Goal: Task Accomplishment & Management: Use online tool/utility

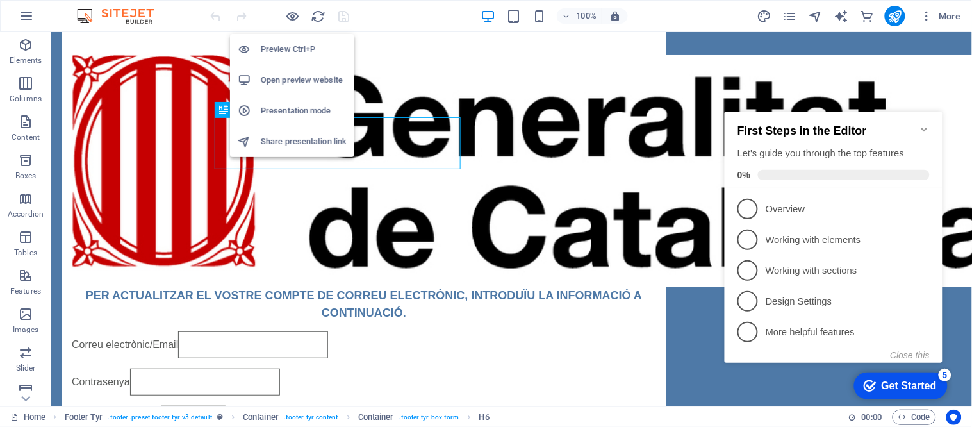
click at [287, 81] on h6 "Open preview website" at bounding box center [304, 79] width 86 height 15
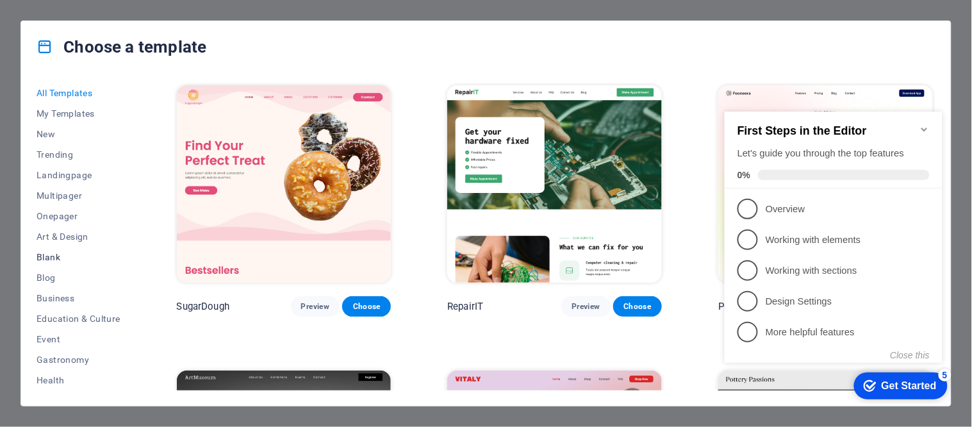
click at [73, 248] on button "Blank" at bounding box center [79, 257] width 84 height 21
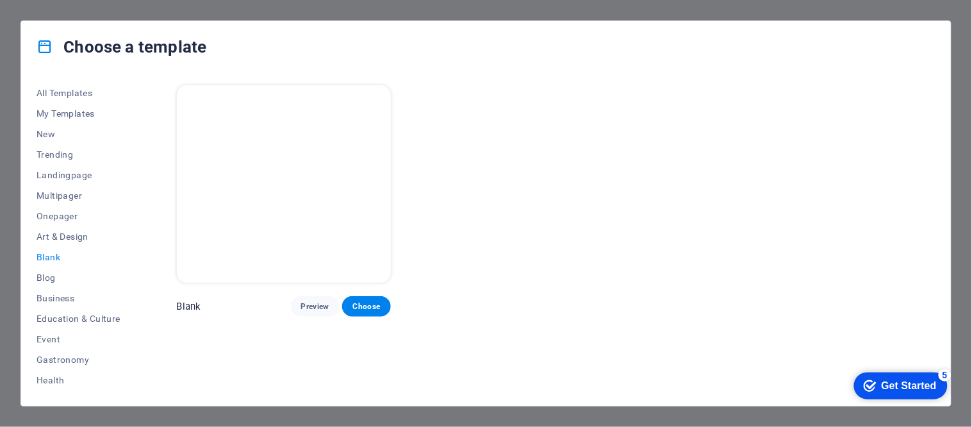
click at [188, 181] on div "Blank Preview Choose" at bounding box center [555, 237] width 762 height 308
click at [383, 296] on button "Choose" at bounding box center [366, 306] width 49 height 21
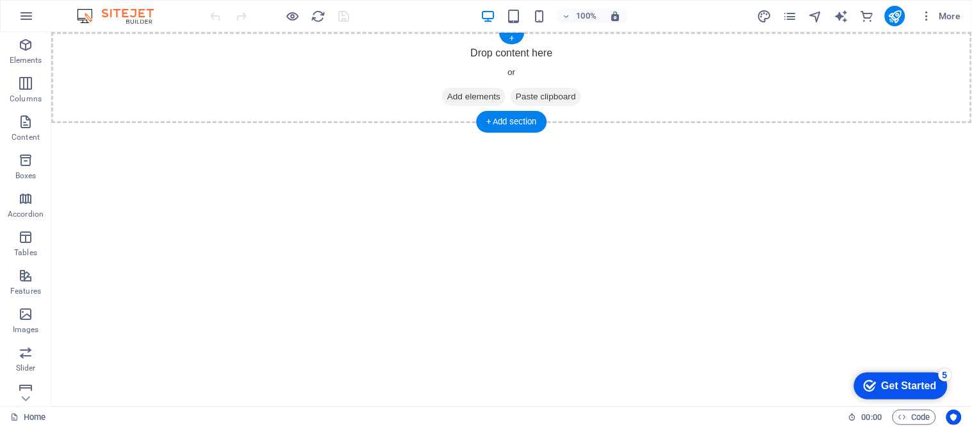
click at [456, 92] on span "Add elements" at bounding box center [473, 96] width 63 height 18
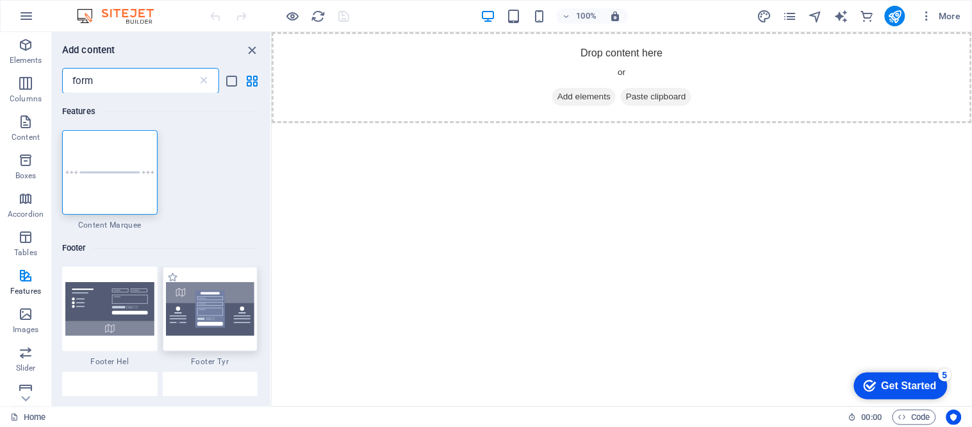
type input "form"
click at [205, 318] on img at bounding box center [210, 309] width 89 height 54
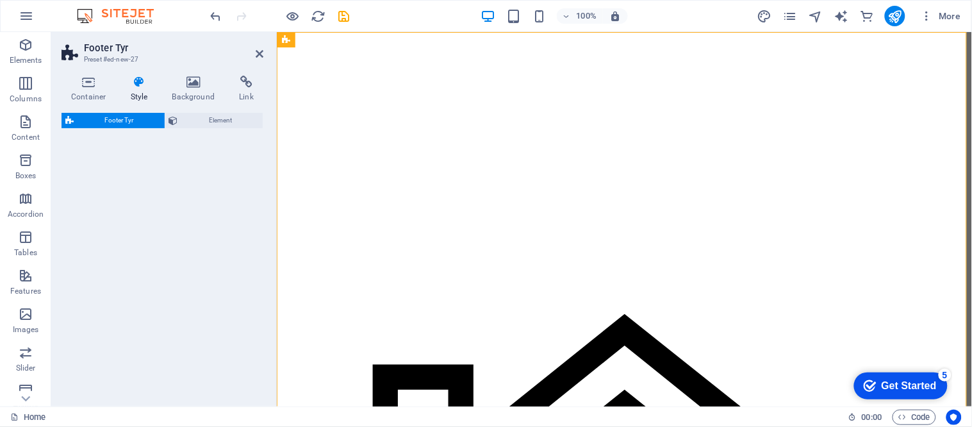
select select "rem"
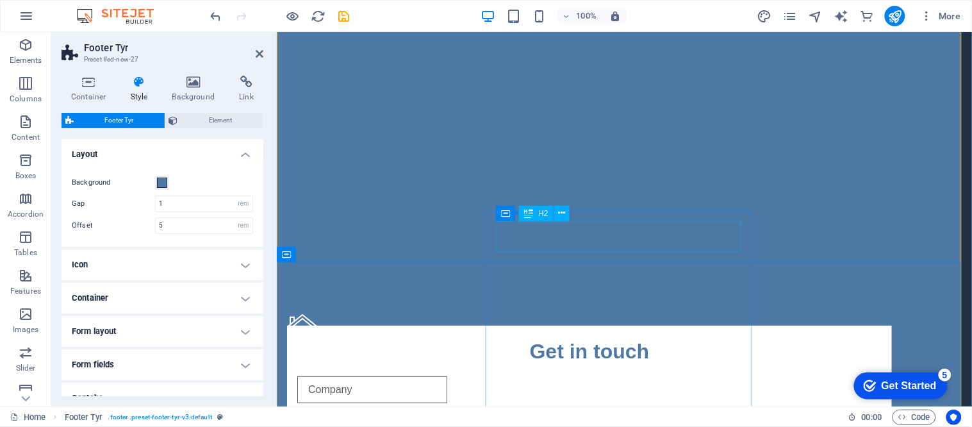
scroll to position [71, 0]
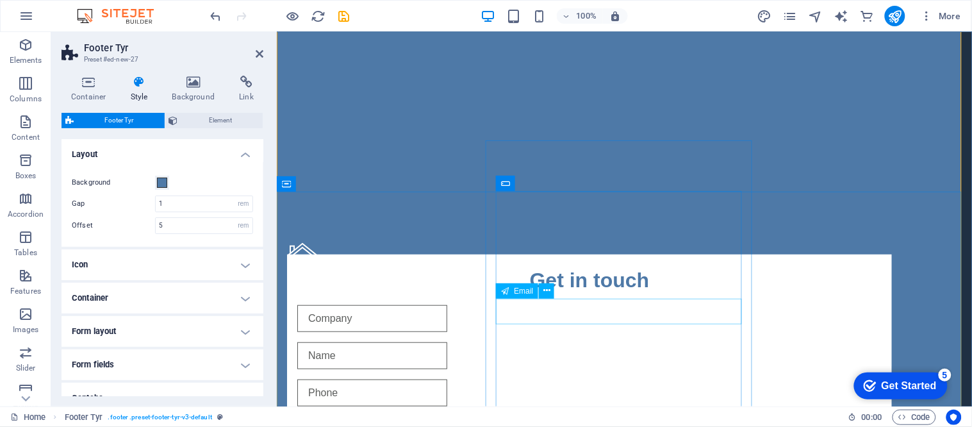
click at [447, 416] on input "email" at bounding box center [372, 429] width 150 height 27
click at [550, 285] on icon at bounding box center [547, 290] width 7 height 13
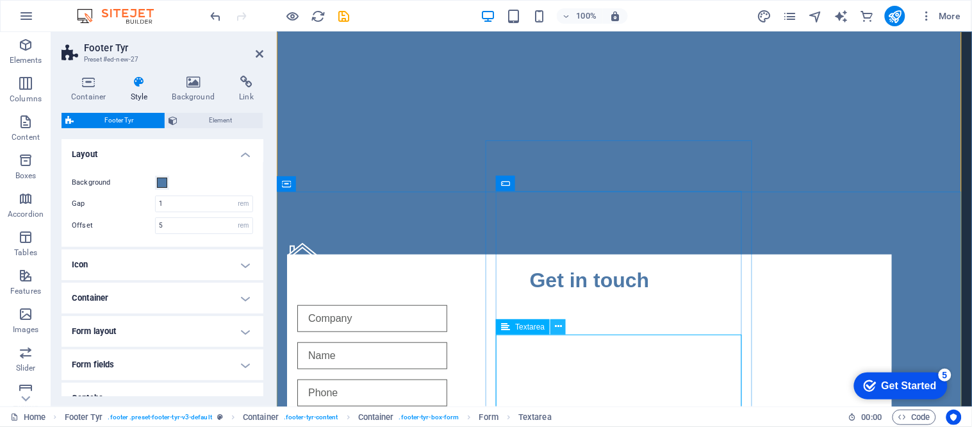
click at [555, 329] on icon at bounding box center [558, 326] width 7 height 13
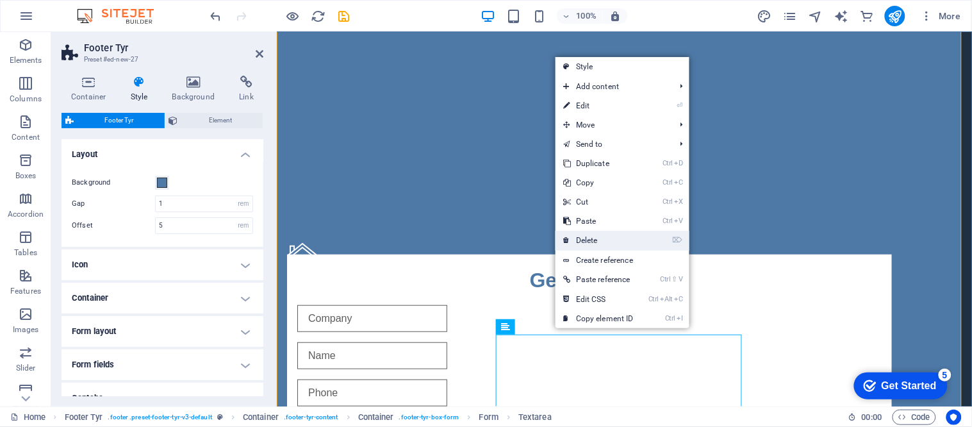
click at [601, 241] on link "⌦ Delete" at bounding box center [599, 240] width 86 height 19
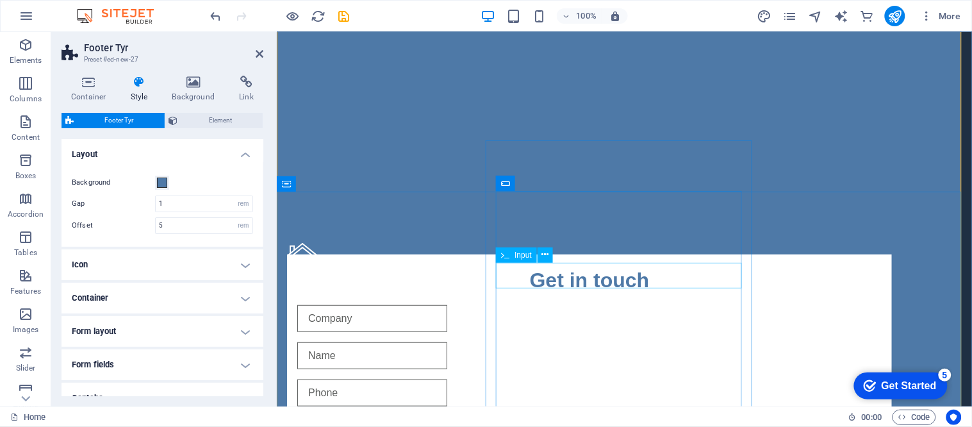
click at [447, 379] on input "text" at bounding box center [372, 392] width 150 height 27
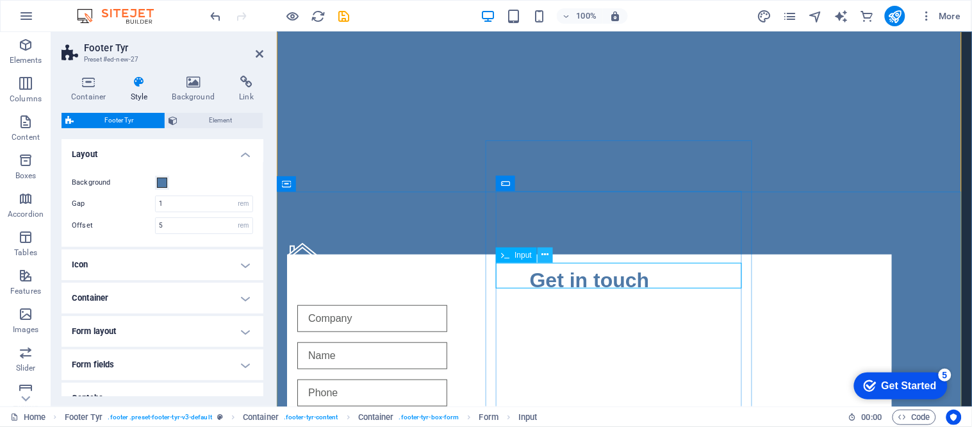
click at [542, 256] on icon at bounding box center [545, 254] width 7 height 13
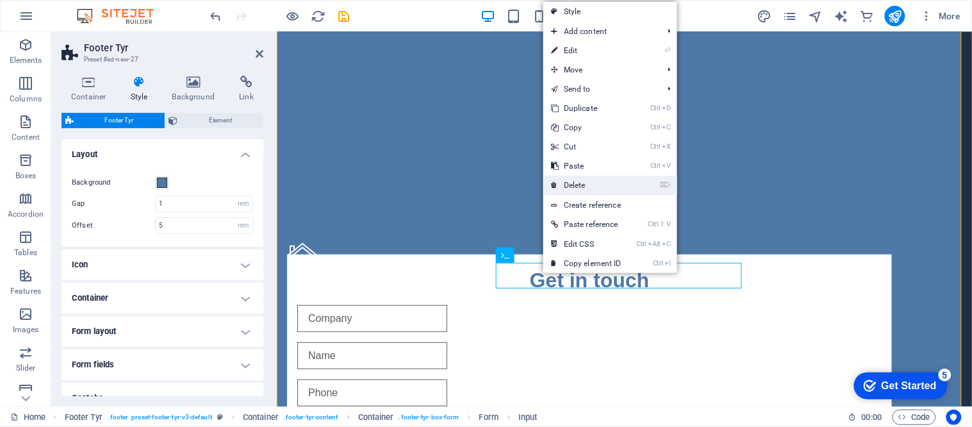
click at [581, 182] on link "⌦ Delete" at bounding box center [587, 185] width 86 height 19
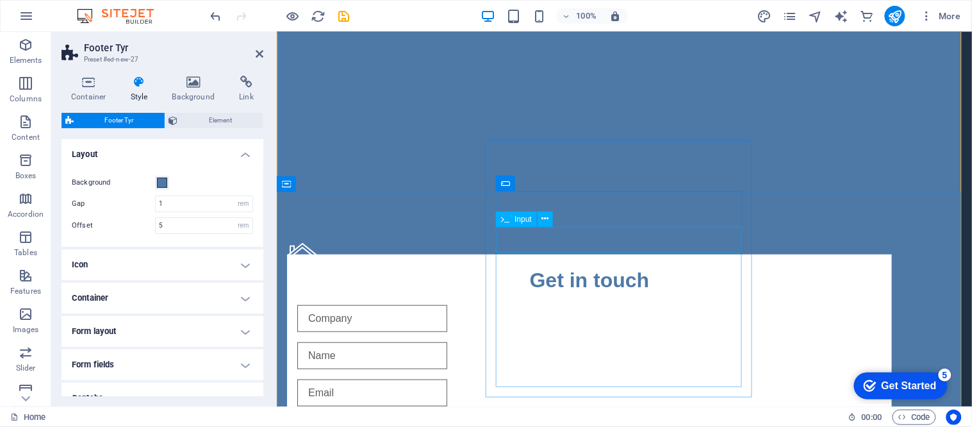
click at [447, 342] on input "text" at bounding box center [372, 355] width 150 height 27
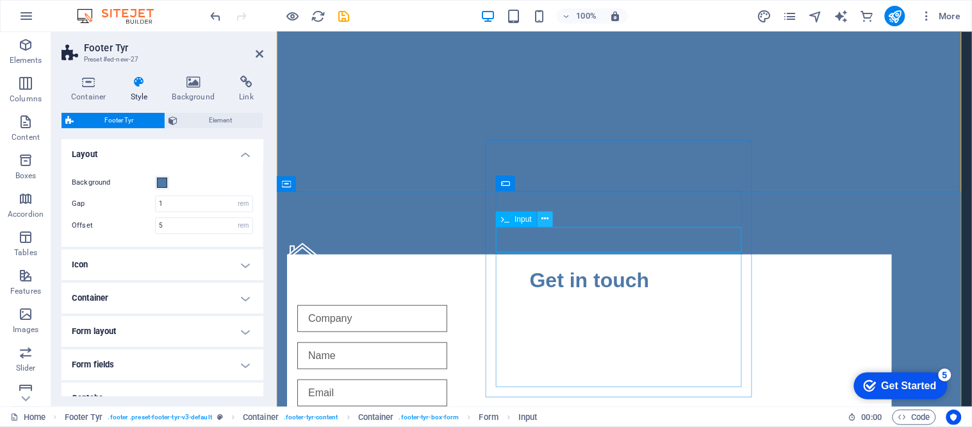
click at [549, 215] on button at bounding box center [545, 219] width 15 height 15
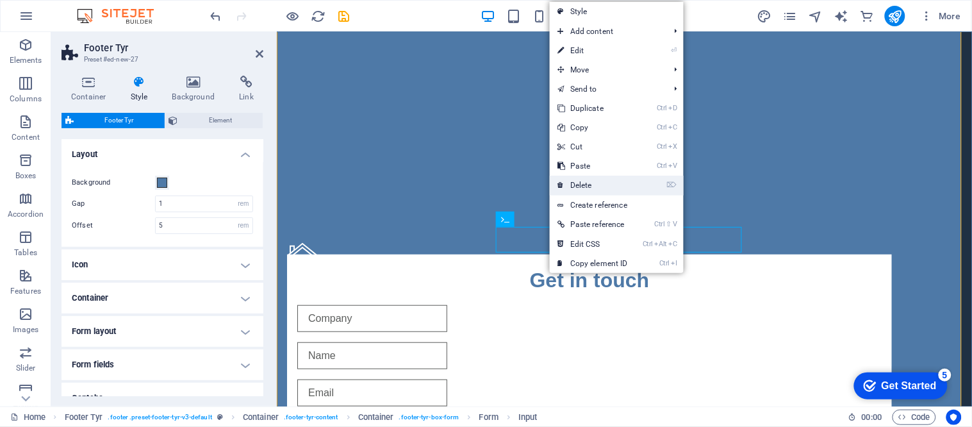
drag, startPoint x: 577, startPoint y: 188, endPoint x: 300, endPoint y: 156, distance: 278.9
click at [577, 188] on link "⌦ Delete" at bounding box center [593, 185] width 86 height 19
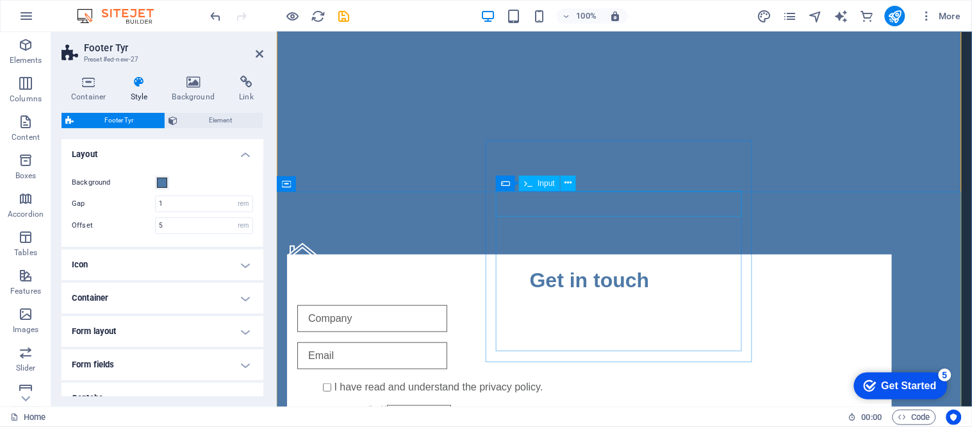
click at [447, 304] on input "text" at bounding box center [372, 317] width 150 height 27
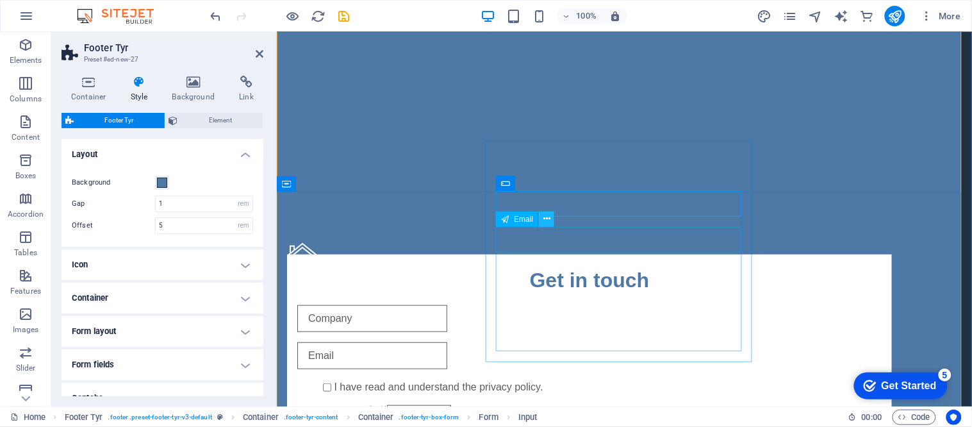
click at [547, 221] on icon at bounding box center [547, 218] width 7 height 13
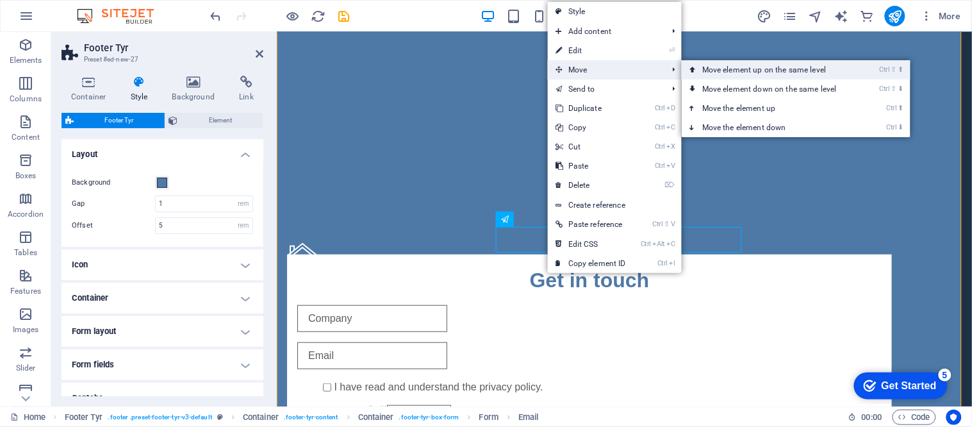
click at [719, 67] on link "Ctrl ⇧ ⬆ Move element up on the same level" at bounding box center [772, 69] width 181 height 19
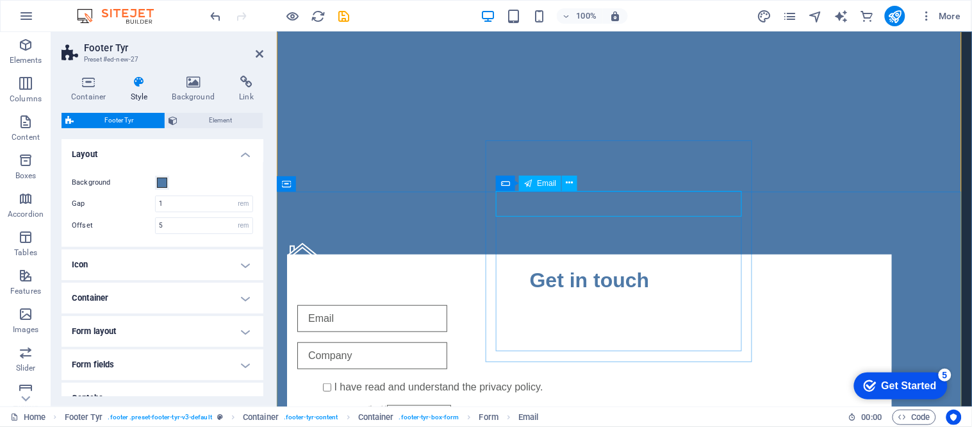
click at [447, 304] on input "email" at bounding box center [372, 317] width 150 height 27
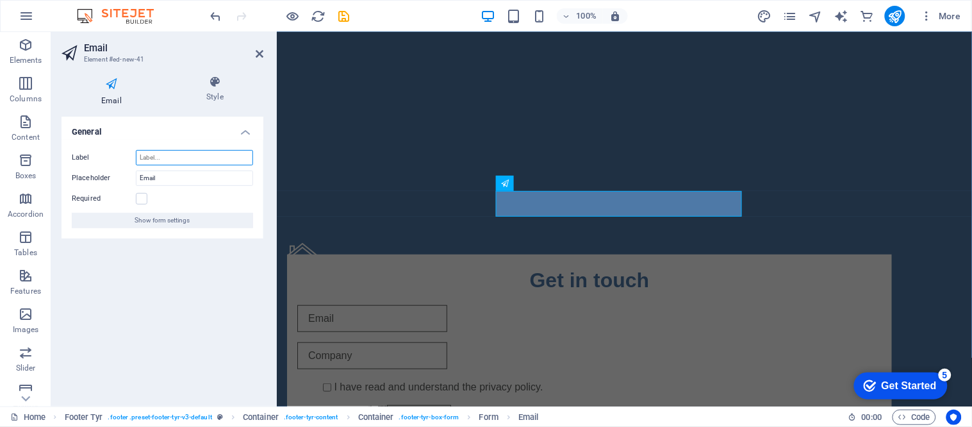
click at [180, 159] on input "Label" at bounding box center [194, 157] width 117 height 15
paste input "Correu electrònic/Email"
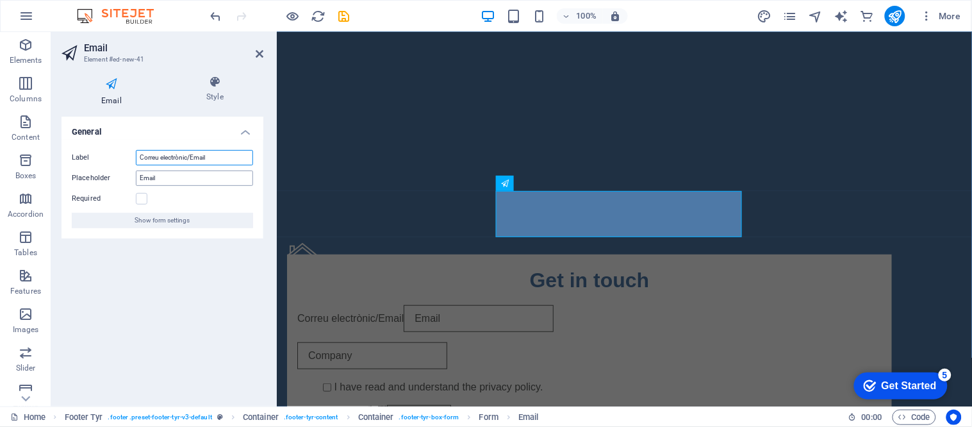
type input "Correu electrònic/Email"
click at [185, 178] on input "Email" at bounding box center [194, 178] width 117 height 15
type input "u"
click at [193, 175] on input "i.e" at bounding box center [194, 178] width 117 height 15
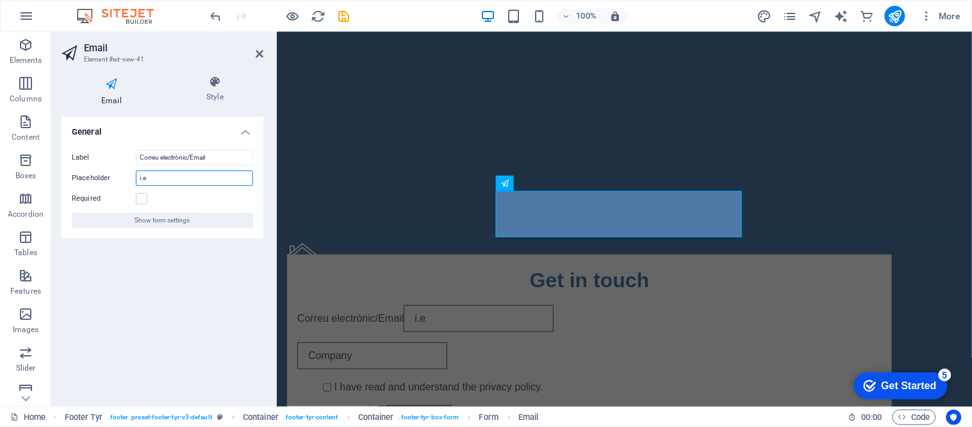
click at [193, 175] on input "i.e" at bounding box center [194, 178] width 117 height 15
paste input "usuari"
click at [553, 304] on input "email" at bounding box center [478, 317] width 150 height 27
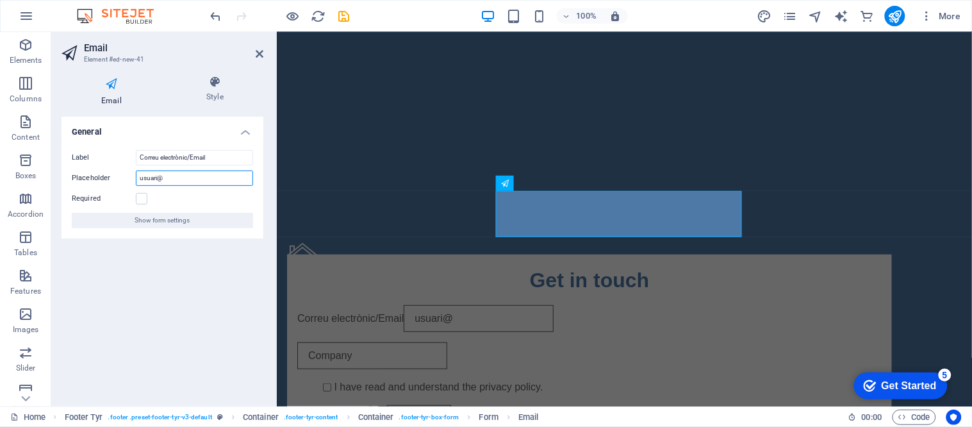
click at [197, 181] on input "usuari@" at bounding box center [194, 178] width 117 height 15
paste input "[DOMAIN_NAME]"
type input "[EMAIL_ADDRESS][DOMAIN_NAME]"
click at [142, 199] on label at bounding box center [142, 199] width 12 height 12
click at [0, 0] on input "Required" at bounding box center [0, 0] width 0 height 0
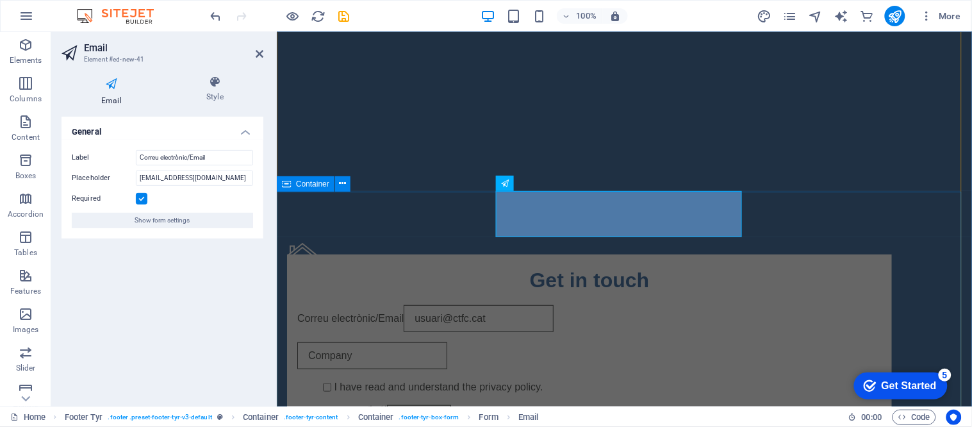
click at [319, 405] on div "Address Street [GEOGRAPHIC_DATA] Legal Notice | Privacy Policy Get in touch Cor…" at bounding box center [624, 415] width 696 height 448
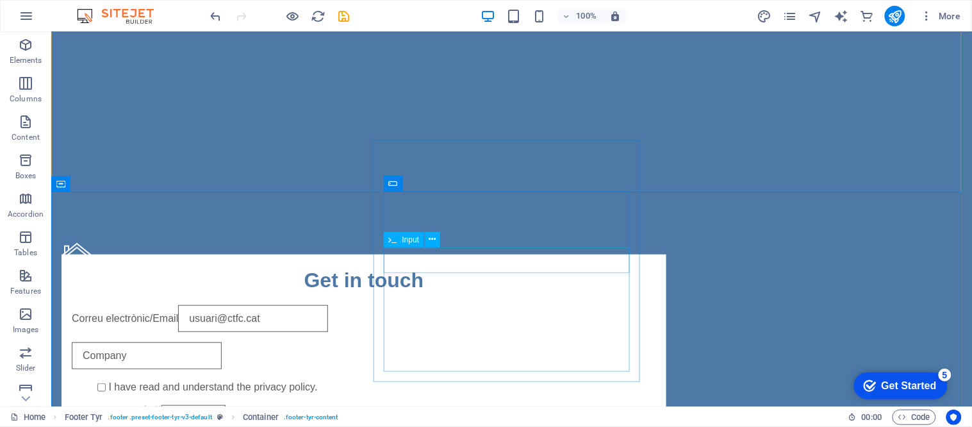
click at [440, 342] on div at bounding box center [363, 355] width 585 height 27
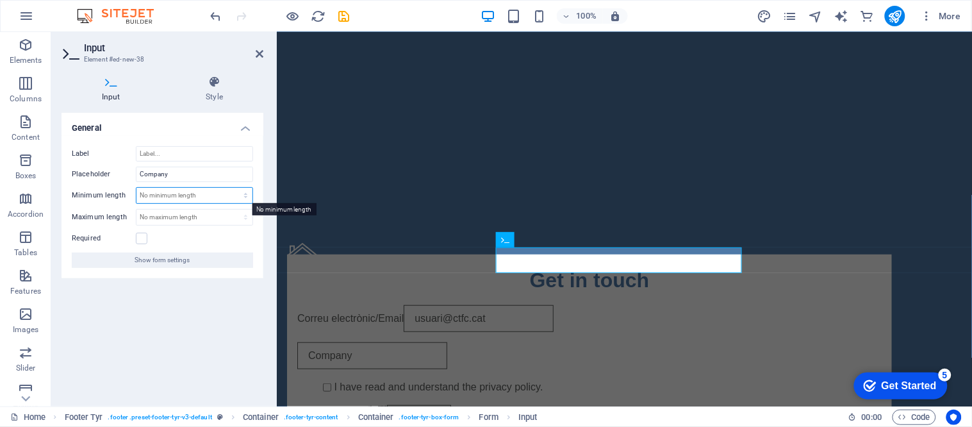
click at [178, 190] on select "No minimum length chars" at bounding box center [195, 195] width 116 height 15
click at [181, 153] on input "Label" at bounding box center [194, 153] width 117 height 15
paste input "Contrasenya"
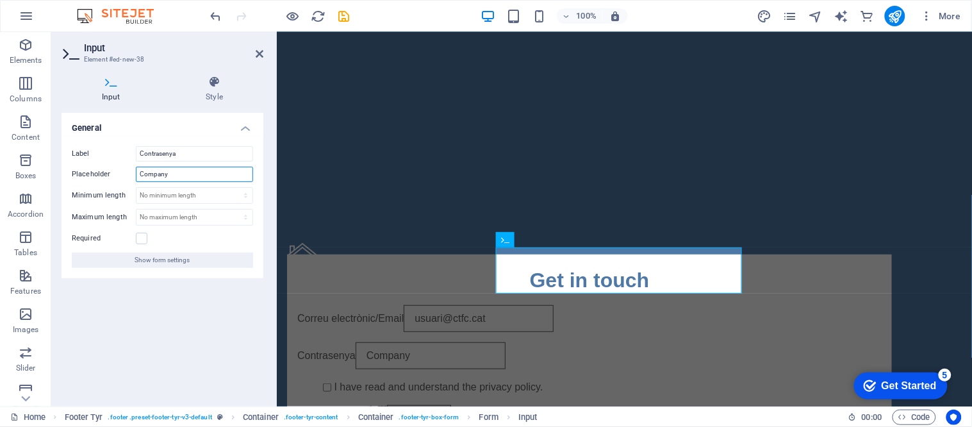
click at [180, 174] on input "Company" at bounding box center [194, 174] width 117 height 15
click at [187, 155] on div "Label Contrasenya Placeholder Company Minimum length No minimum length chars Ma…" at bounding box center [163, 207] width 202 height 142
click at [187, 155] on input "Contrasenya" at bounding box center [194, 153] width 117 height 15
type input "Contrasenya/Password"
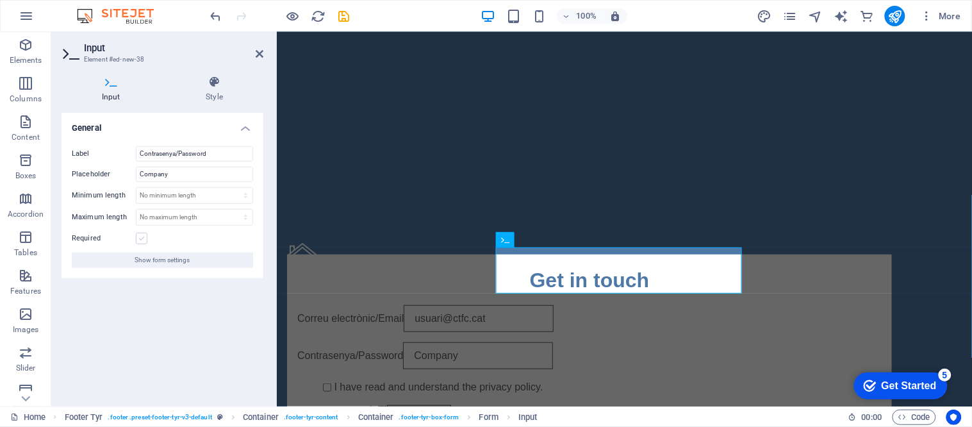
click at [139, 242] on label at bounding box center [142, 239] width 12 height 12
click at [0, 0] on input "Required" at bounding box center [0, 0] width 0 height 0
click at [180, 175] on input "Company" at bounding box center [194, 174] width 117 height 15
paste input "ntrasenya"
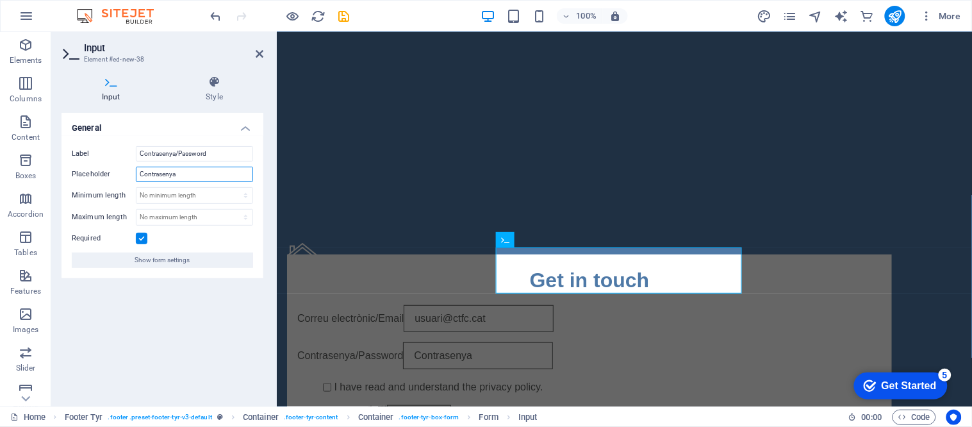
drag, startPoint x: 143, startPoint y: 171, endPoint x: 132, endPoint y: 172, distance: 10.9
click at [132, 172] on div "Placeholder Contrasenya" at bounding box center [162, 174] width 181 height 15
type input "contrasenya"
click at [241, 375] on div "General Label Contrasenya/Password Placeholder contrasenya Minimum length No mi…" at bounding box center [163, 254] width 202 height 283
click at [309, 199] on div "Address Street [GEOGRAPHIC_DATA] Legal Notice | Privacy Policy Get in touch Cor…" at bounding box center [624, 415] width 696 height 448
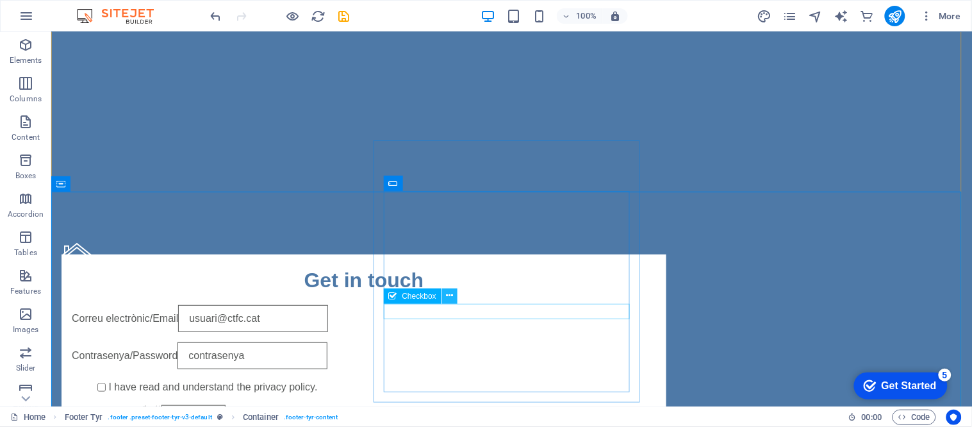
click at [454, 294] on button at bounding box center [449, 295] width 15 height 15
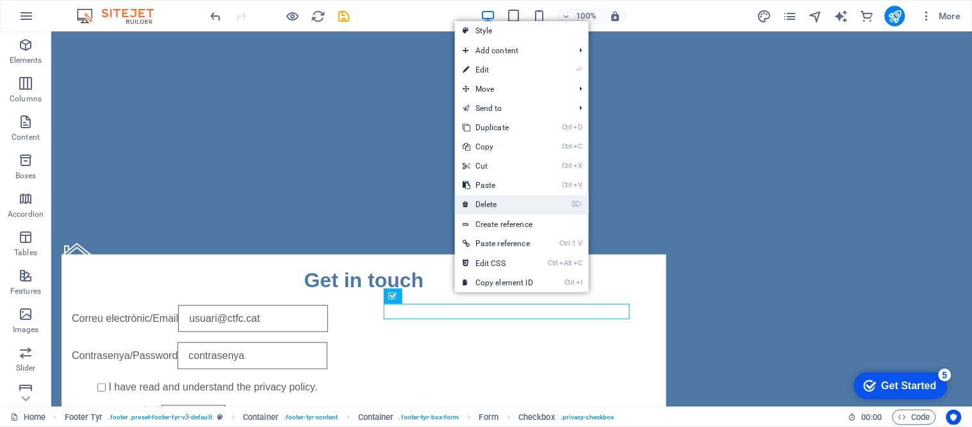
click at [501, 199] on link "⌦ Delete" at bounding box center [498, 204] width 86 height 19
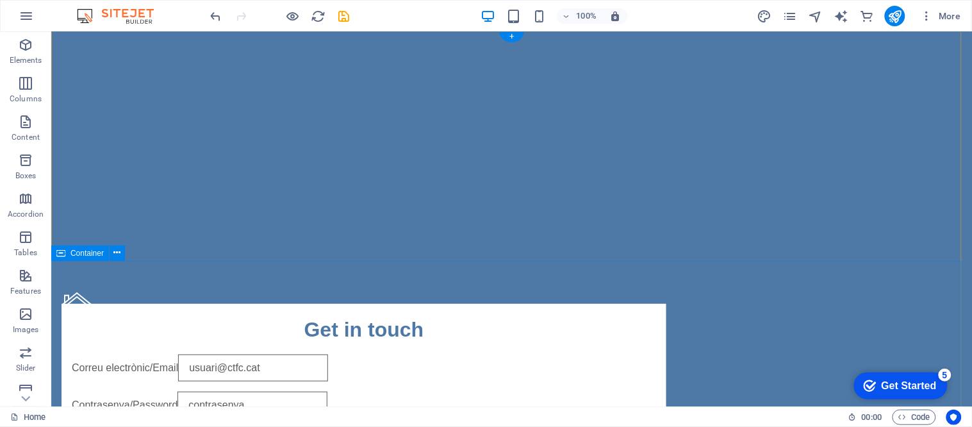
scroll to position [0, 0]
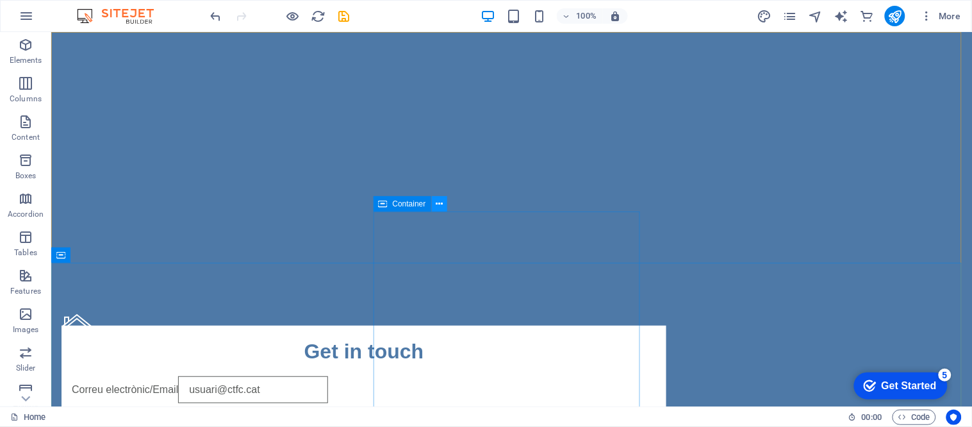
click at [439, 205] on icon at bounding box center [439, 203] width 7 height 13
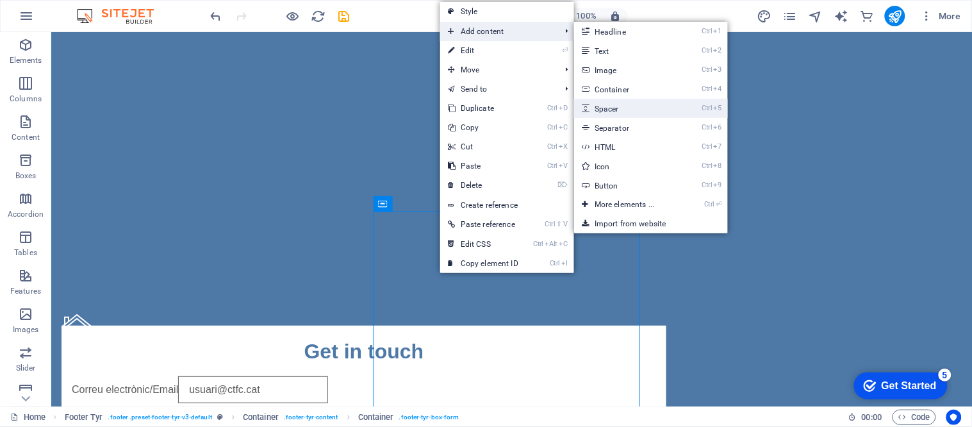
click at [623, 113] on link "Ctrl 5 Spacer" at bounding box center [627, 108] width 106 height 19
select select "px"
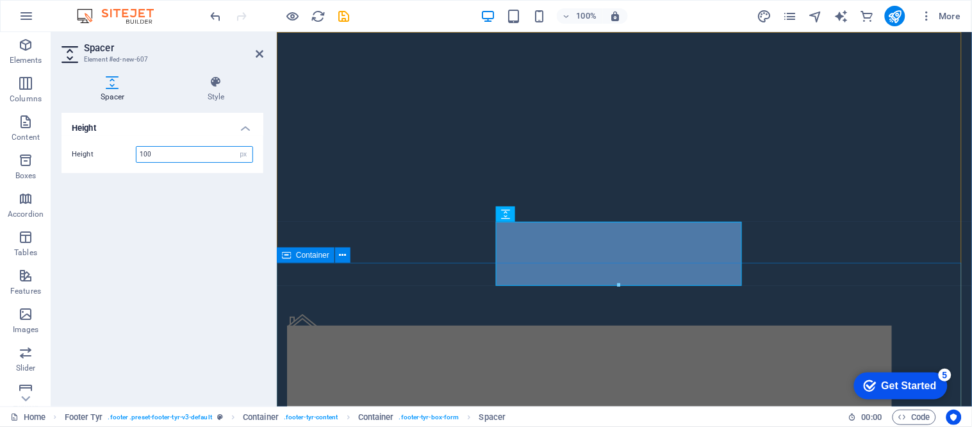
type input "100"
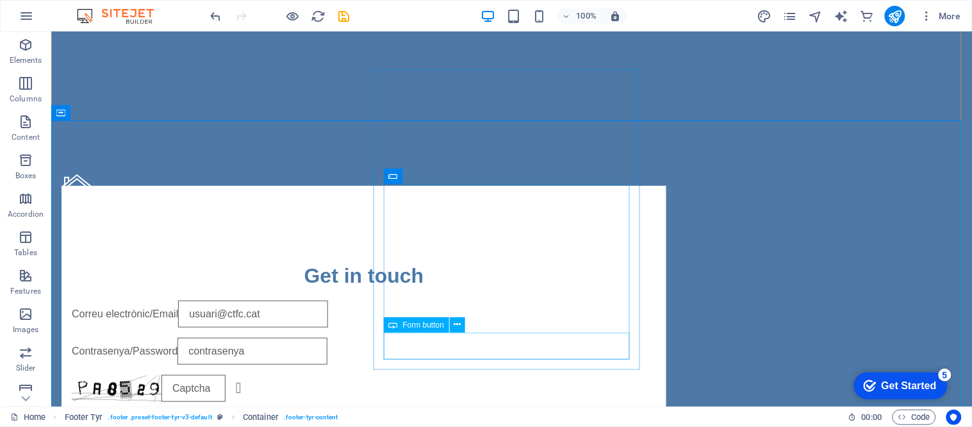
scroll to position [142, 0]
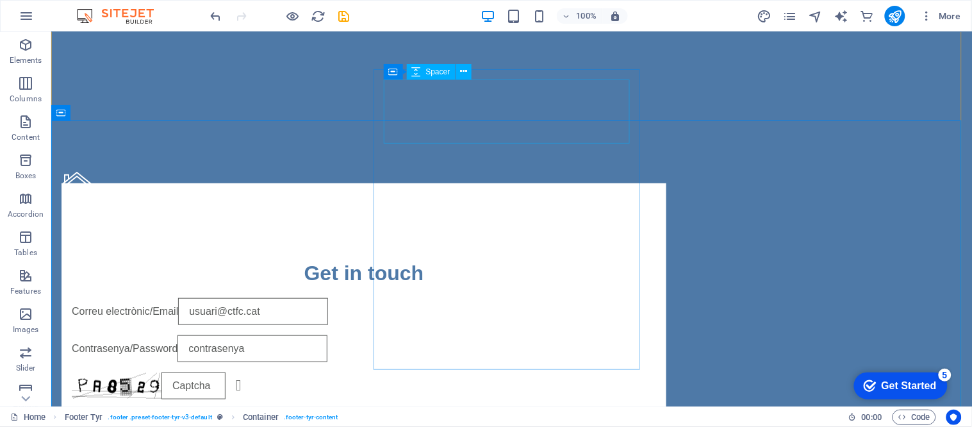
click at [472, 72] on div "Container Spacer" at bounding box center [432, 72] width 96 height 16
click at [462, 71] on icon at bounding box center [463, 71] width 7 height 13
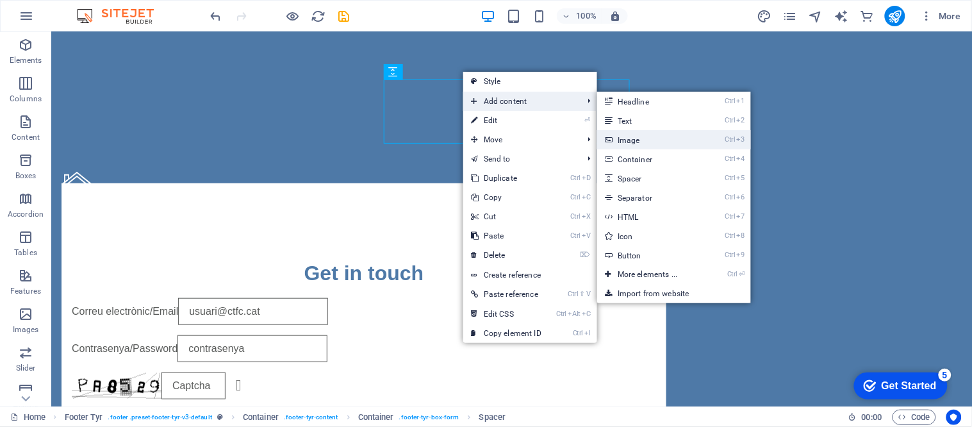
click at [629, 138] on link "Ctrl 3 Image" at bounding box center [650, 139] width 106 height 19
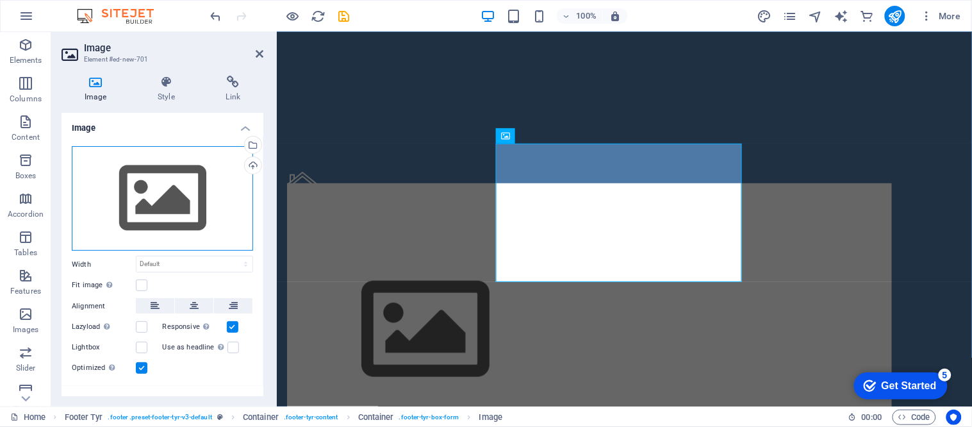
click at [171, 193] on div "Drag files here, click to choose files or select files from Files or our free s…" at bounding box center [162, 198] width 181 height 105
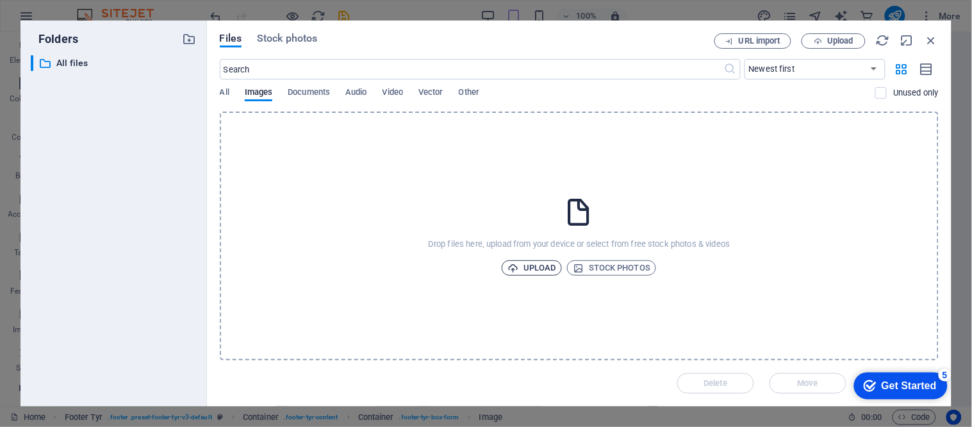
click at [530, 271] on span "Upload" at bounding box center [532, 267] width 49 height 15
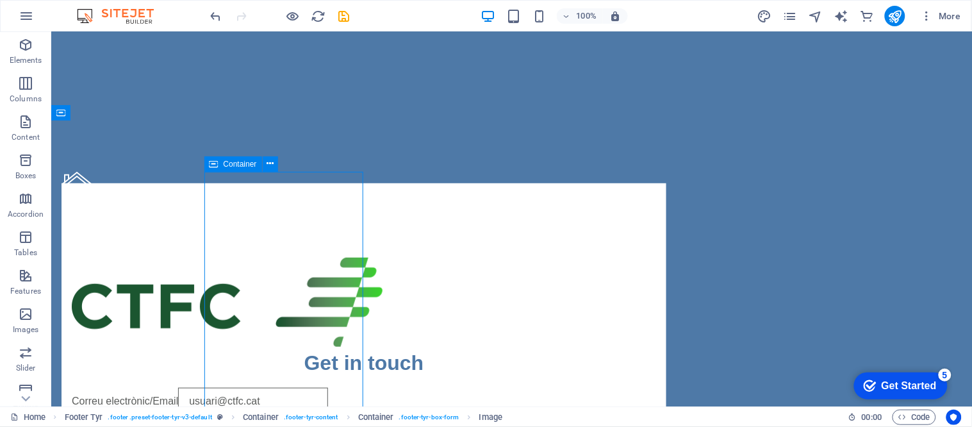
drag, startPoint x: 117, startPoint y: 363, endPoint x: 342, endPoint y: 362, distance: 225.6
click at [342, 275] on div "Address Street [GEOGRAPHIC_DATA] Legal Notice | Privacy Policy" at bounding box center [363, 223] width 605 height 104
click at [501, 347] on div "Get in touch" at bounding box center [363, 362] width 585 height 31
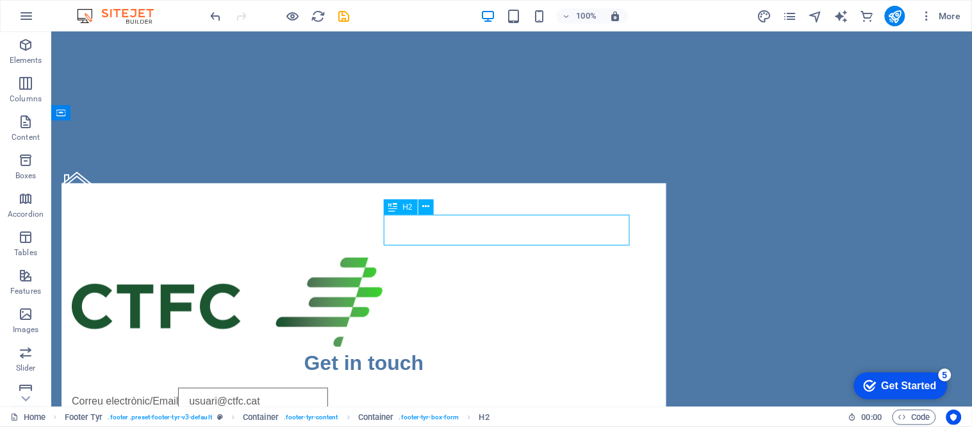
click at [501, 347] on div "Get in touch" at bounding box center [363, 362] width 585 height 31
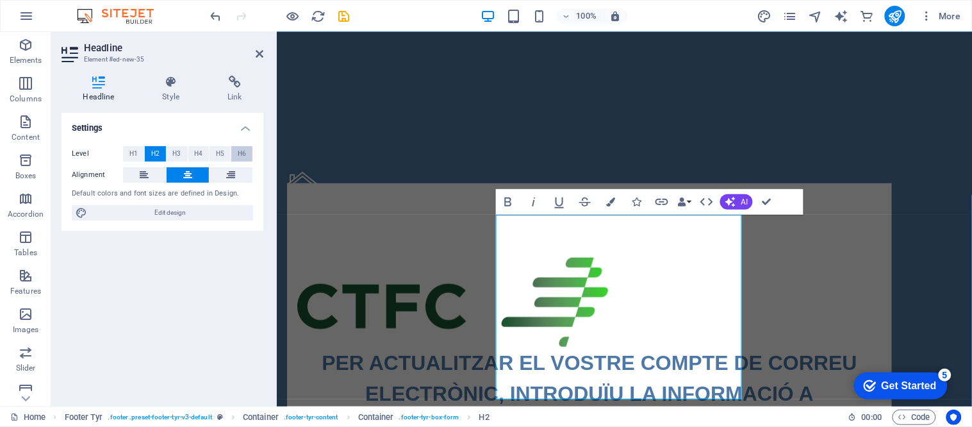
click at [234, 156] on button "H6" at bounding box center [241, 153] width 21 height 15
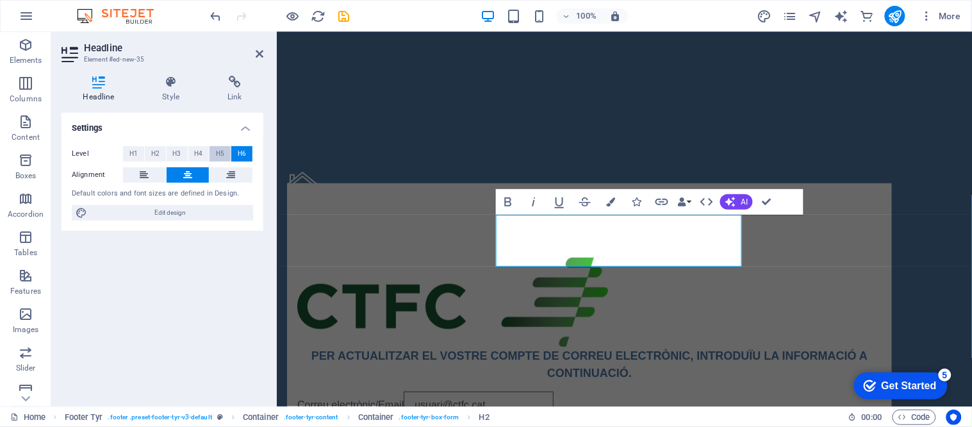
click at [222, 150] on span "H5" at bounding box center [220, 153] width 8 height 15
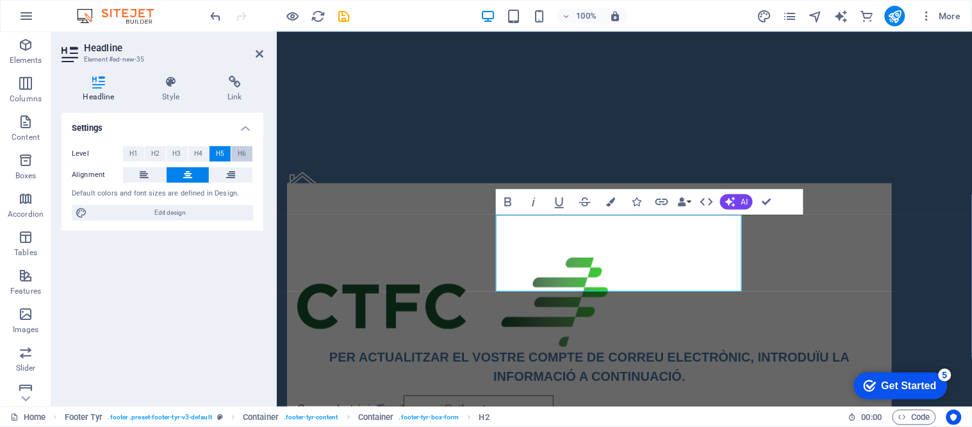
click at [240, 150] on span "H6" at bounding box center [242, 153] width 8 height 15
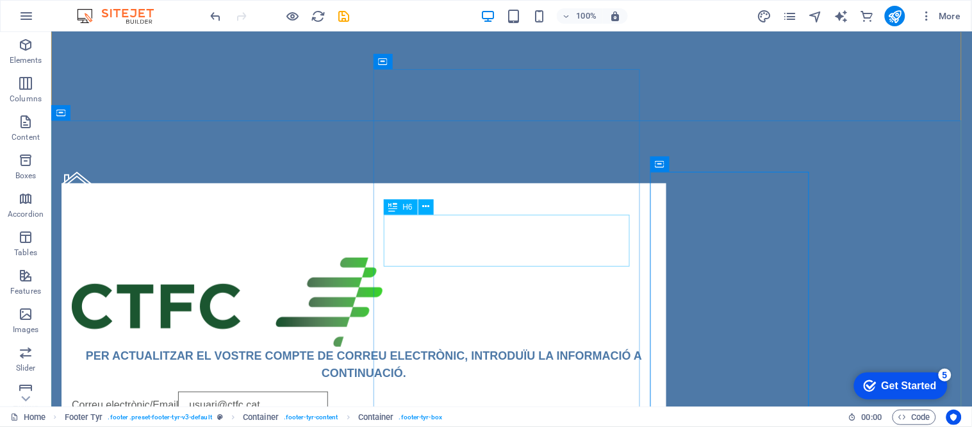
click at [460, 347] on div "PER ACTUALITZAR EL VOSTRE COMPTE DE CORREU ELECTRÒNIC, INTRODUÏU LA INFORMACIÓ …" at bounding box center [363, 364] width 585 height 35
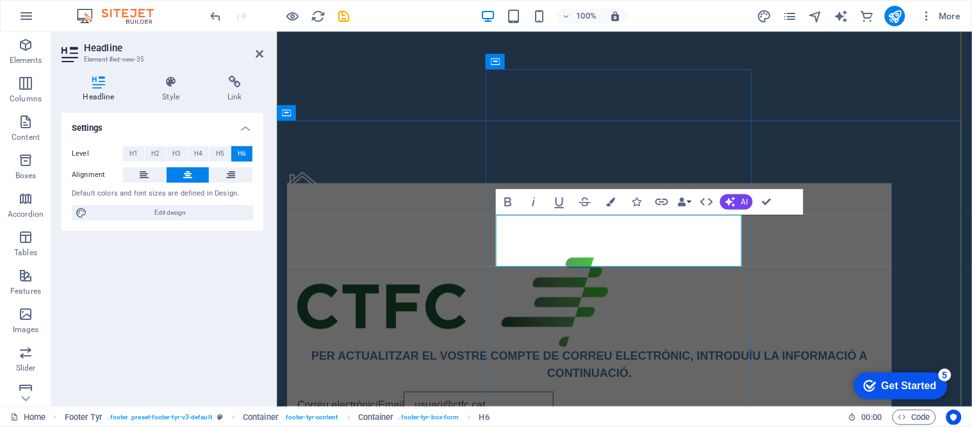
click at [628, 347] on h6 "PER ACTUALITZAR EL VOSTRE COMPTE DE CORREU ELECTRÒNIC, INTRODUÏU LA INFORMACIÓ …" at bounding box center [589, 364] width 585 height 35
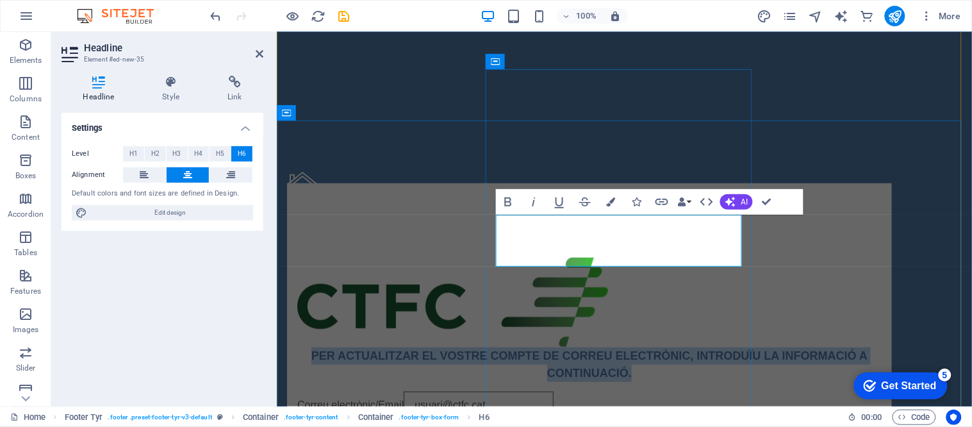
copy h6 "PER ACTUALITZAR EL VOSTRE COMPTE DE CORREU ELECTRÒNIC, INTRODUÏU LA INFORMACIÓ …"
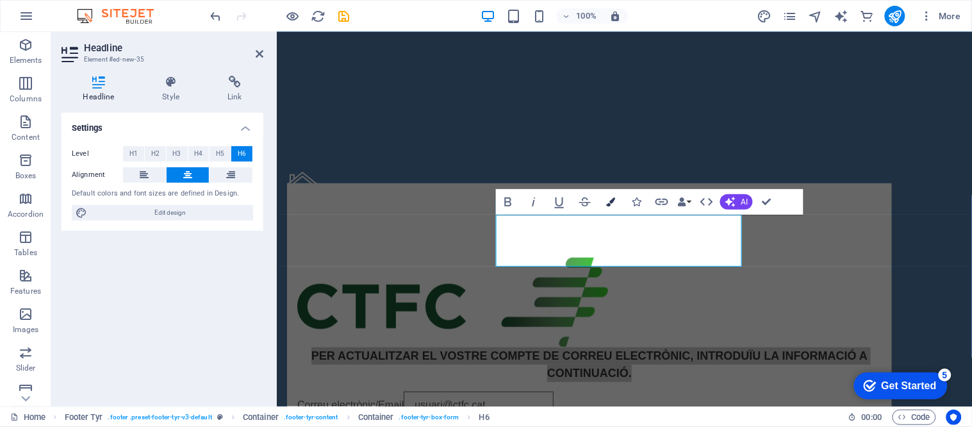
click at [612, 200] on icon "button" at bounding box center [610, 201] width 9 height 9
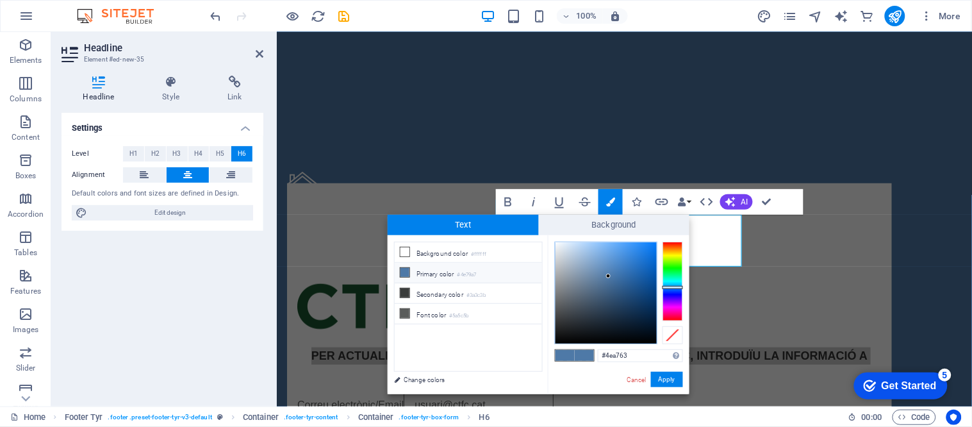
click at [670, 271] on div at bounding box center [673, 281] width 21 height 79
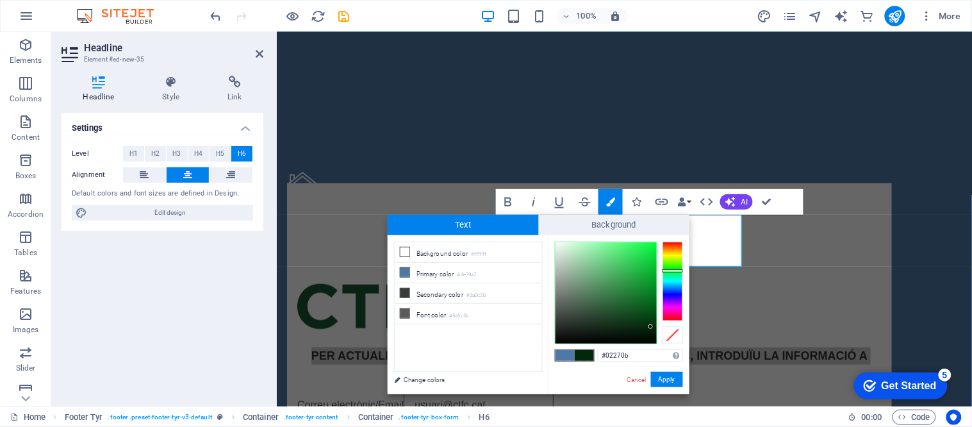
click at [651, 327] on div at bounding box center [606, 292] width 101 height 101
type input "#075018"
click at [647, 311] on div at bounding box center [606, 292] width 101 height 101
drag, startPoint x: 669, startPoint y: 382, endPoint x: 522, endPoint y: 306, distance: 164.9
click at [669, 382] on button "Apply" at bounding box center [667, 379] width 32 height 15
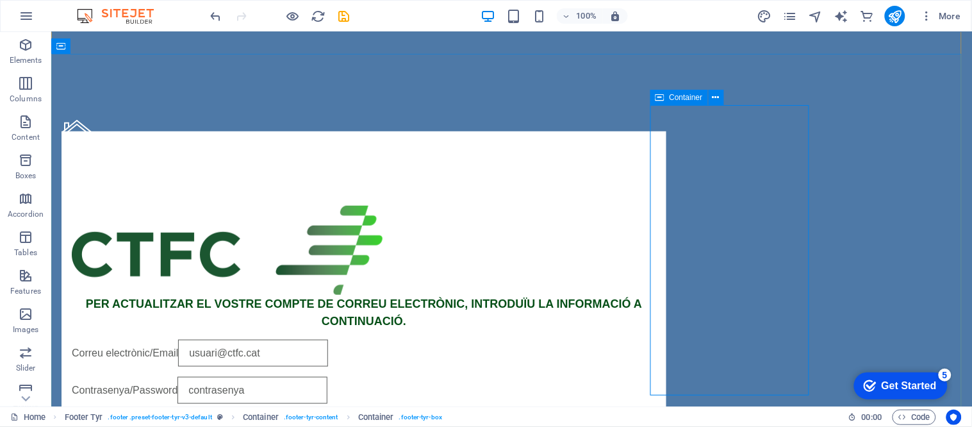
scroll to position [213, 0]
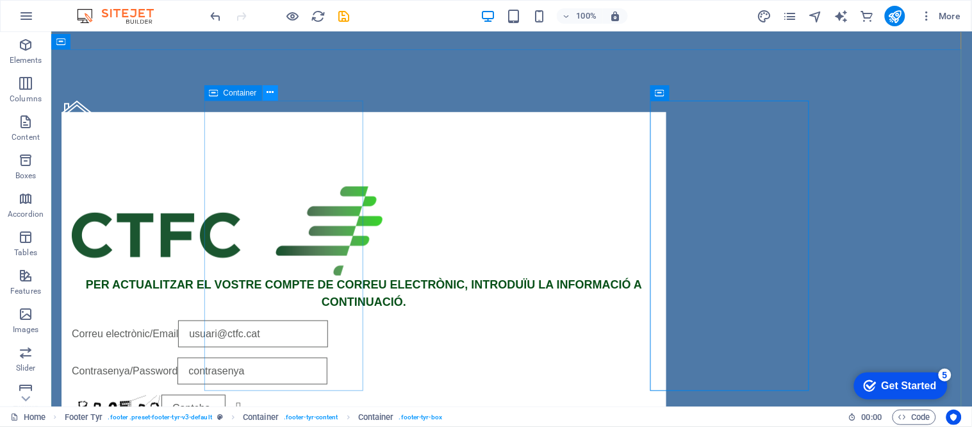
click at [270, 92] on icon at bounding box center [270, 92] width 7 height 13
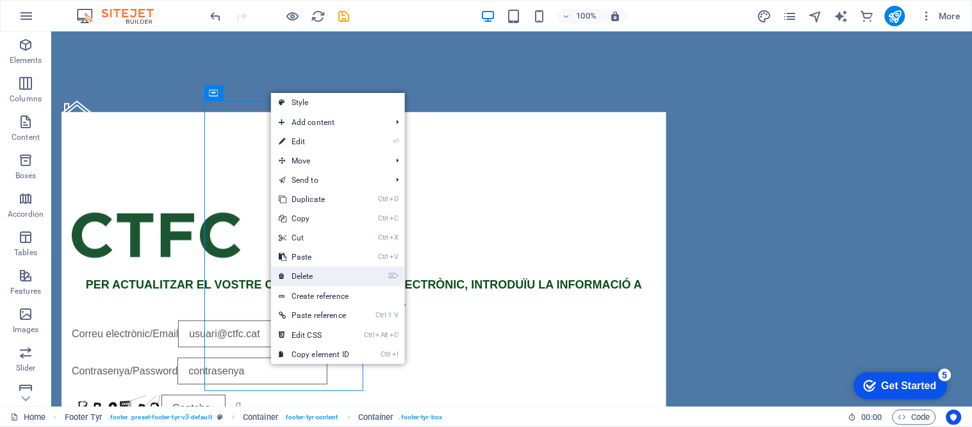
click at [329, 276] on link "⌦ Delete" at bounding box center [314, 276] width 86 height 19
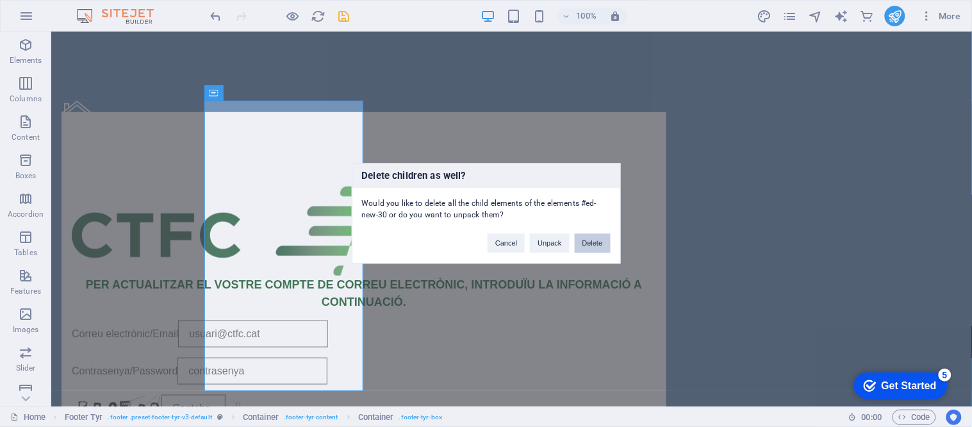
click at [595, 247] on button "Delete" at bounding box center [593, 243] width 36 height 19
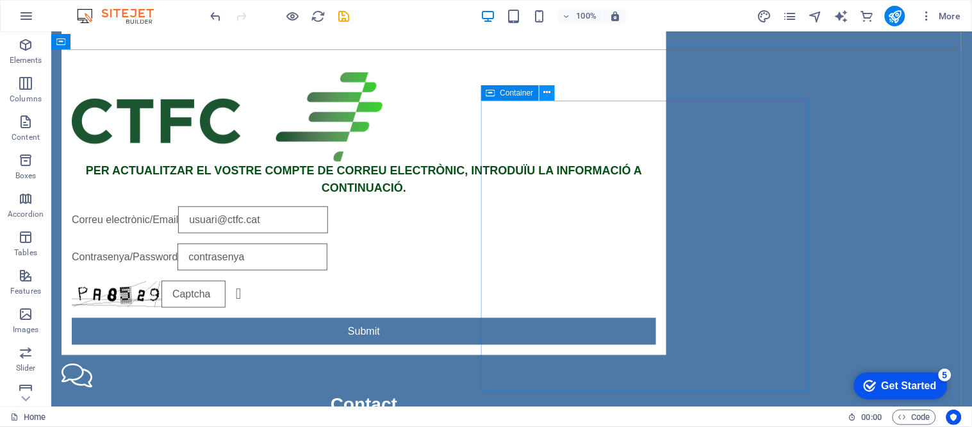
click at [550, 93] on icon at bounding box center [547, 92] width 7 height 13
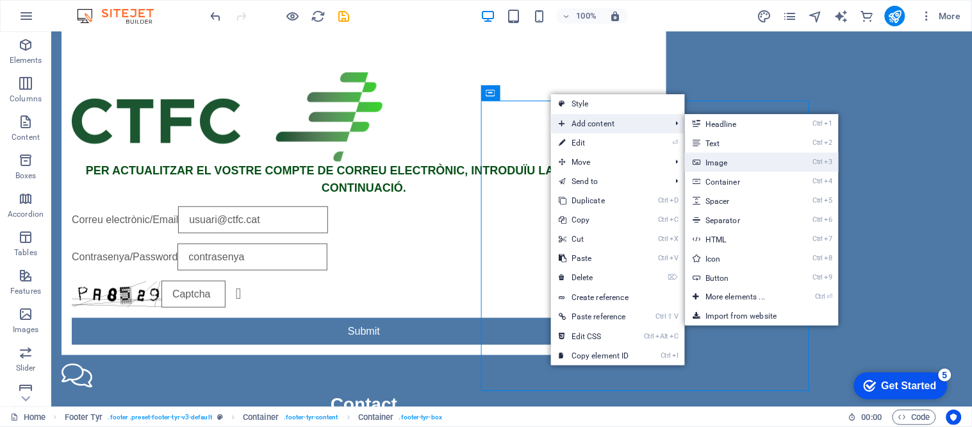
click at [735, 163] on link "Ctrl 3 Image" at bounding box center [738, 162] width 106 height 19
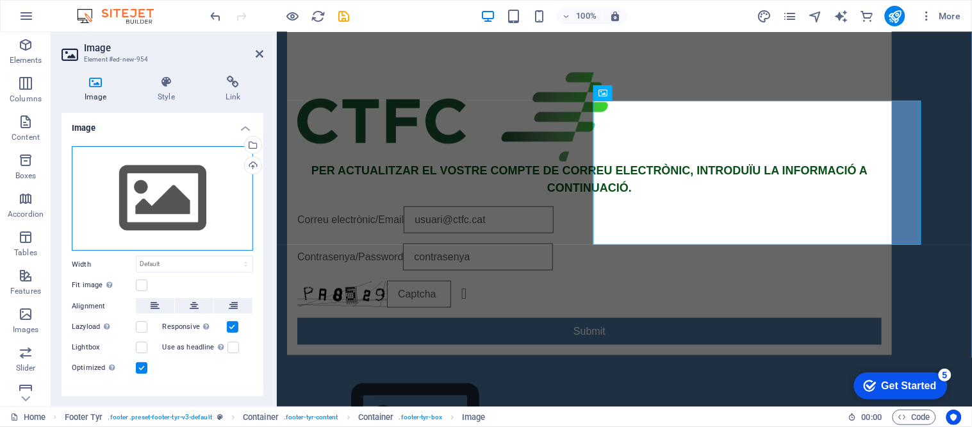
click at [173, 203] on div "Drag files here, click to choose files or select files from Files or our free s…" at bounding box center [162, 198] width 181 height 105
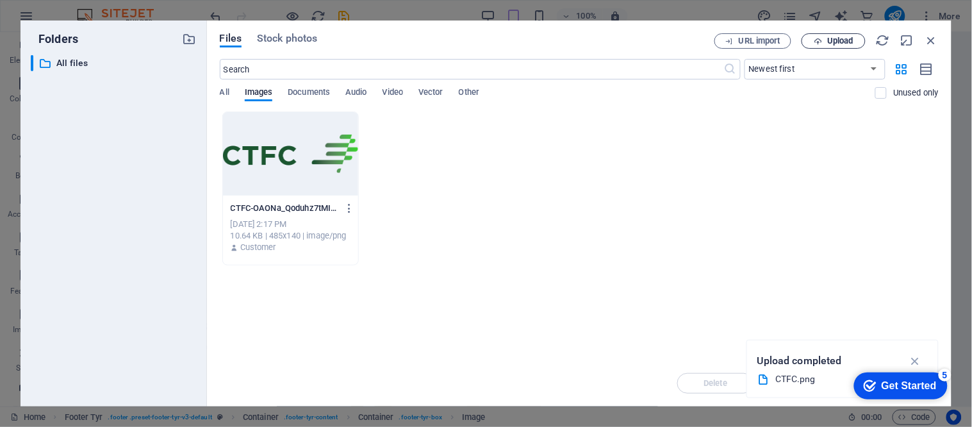
click at [821, 41] on icon "button" at bounding box center [818, 41] width 8 height 8
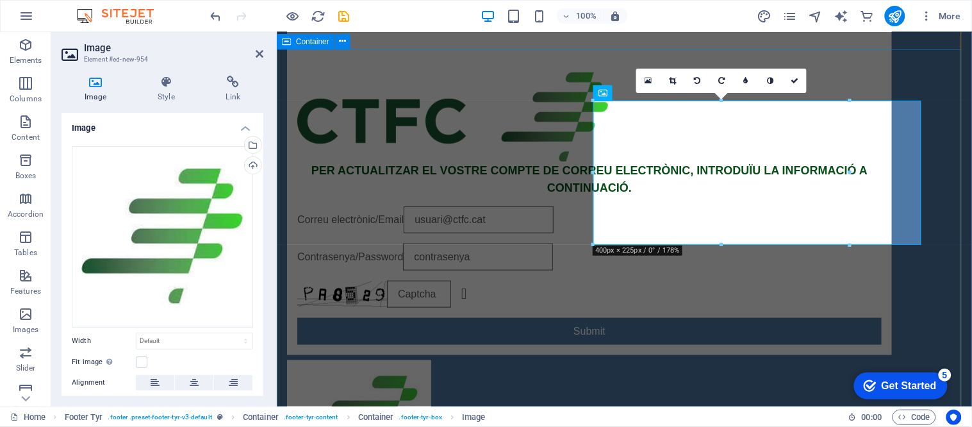
click at [914, 73] on div "PER ACTUALITZAR EL VOSTRE COMPTE DE CORREU ELECTRÒNIC, INTRODUÏU LA INFORMACIÓ …" at bounding box center [624, 354] width 696 height 610
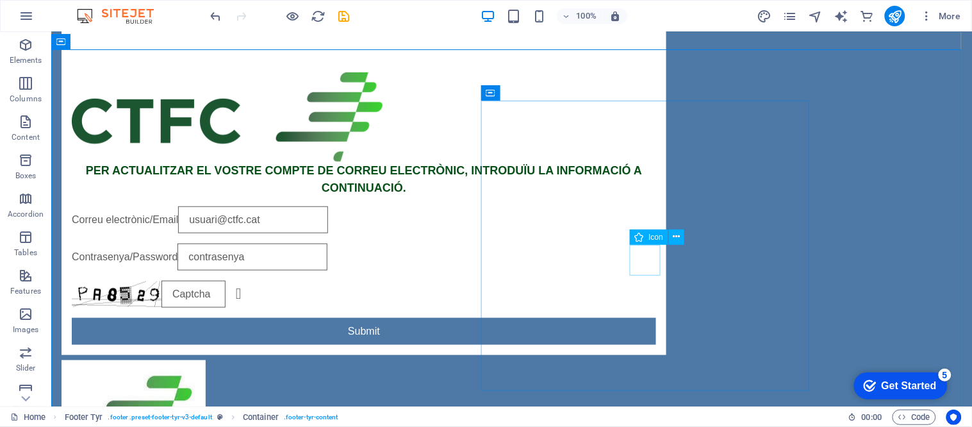
click at [678, 233] on icon at bounding box center [677, 236] width 7 height 13
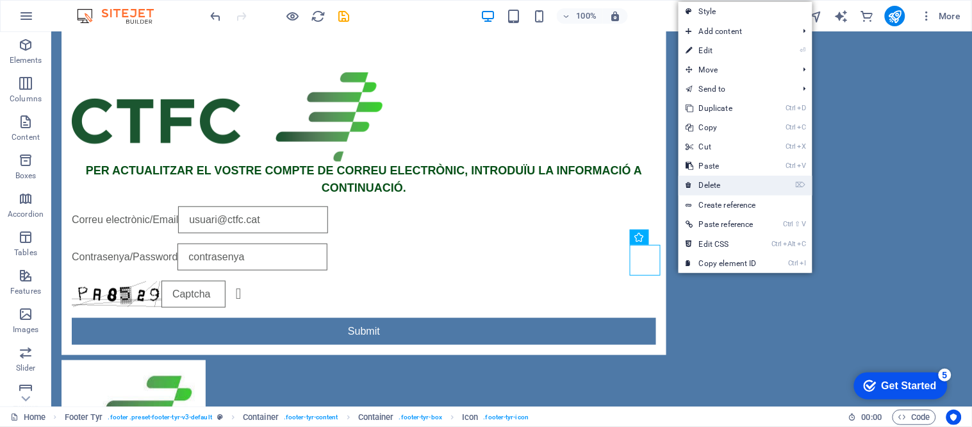
click at [712, 186] on link "⌦ Delete" at bounding box center [722, 185] width 86 height 19
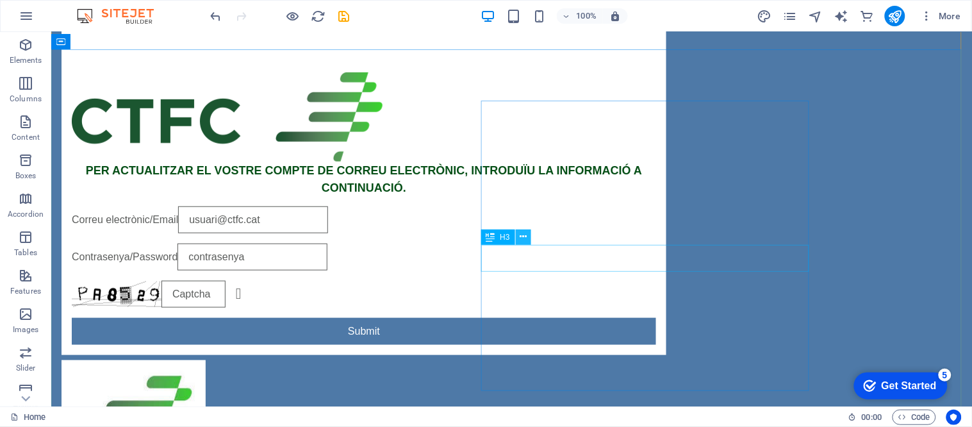
click at [518, 238] on button at bounding box center [523, 236] width 15 height 15
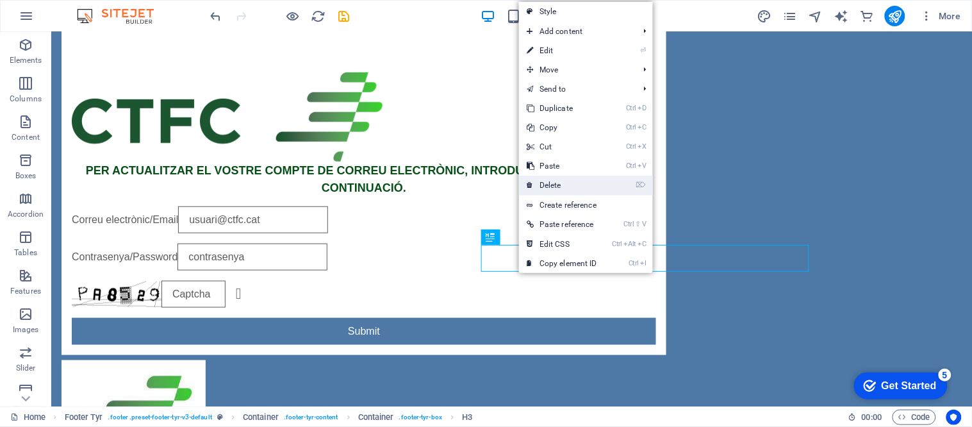
click at [567, 192] on link "⌦ Delete" at bounding box center [562, 185] width 86 height 19
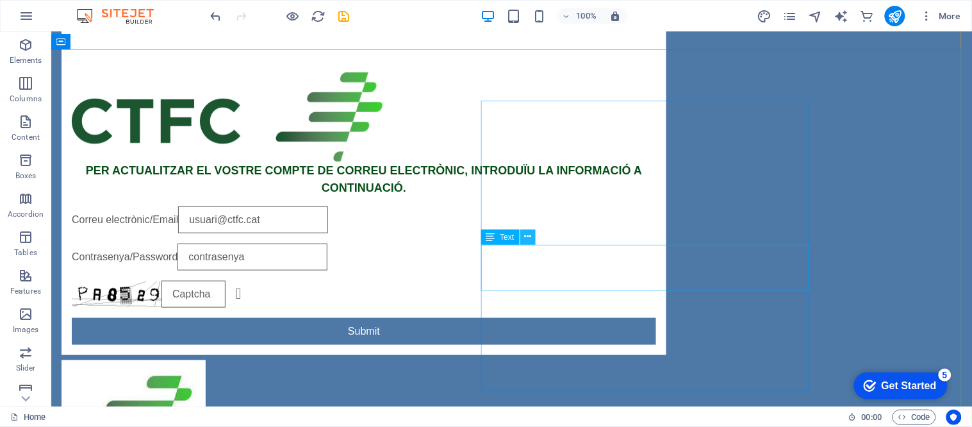
click at [526, 238] on icon at bounding box center [527, 236] width 7 height 13
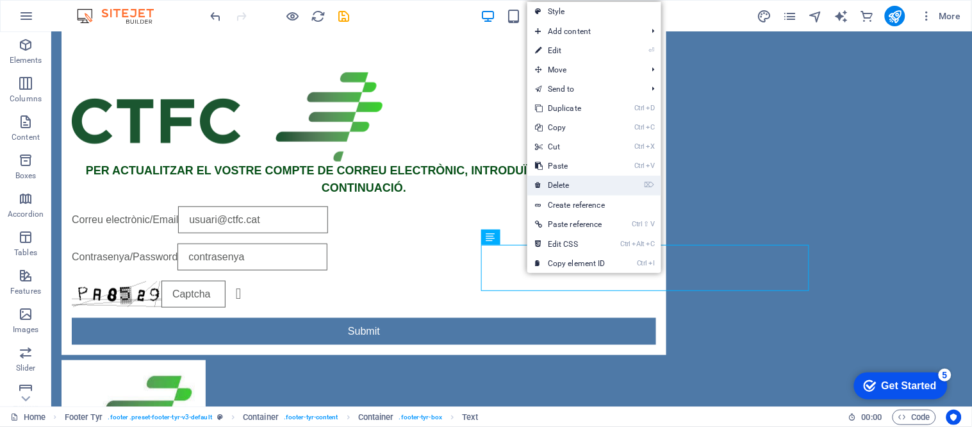
click at [565, 189] on link "⌦ Delete" at bounding box center [571, 185] width 86 height 19
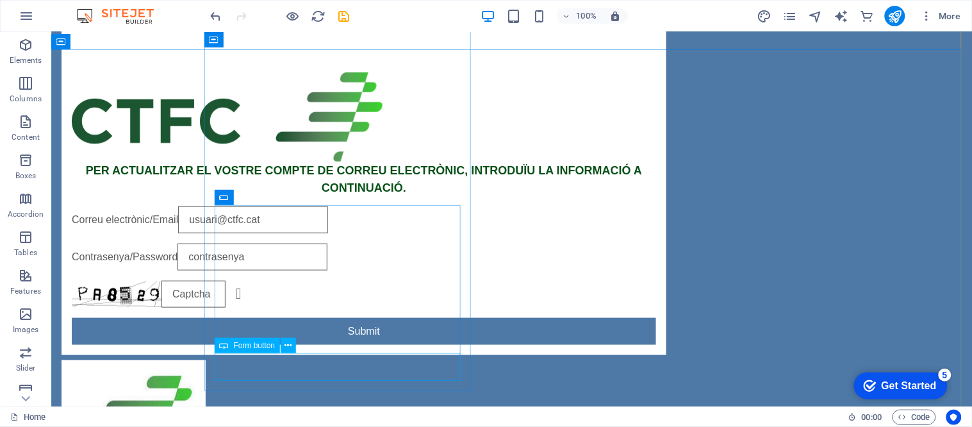
click at [351, 344] on div "Submit" at bounding box center [363, 330] width 585 height 27
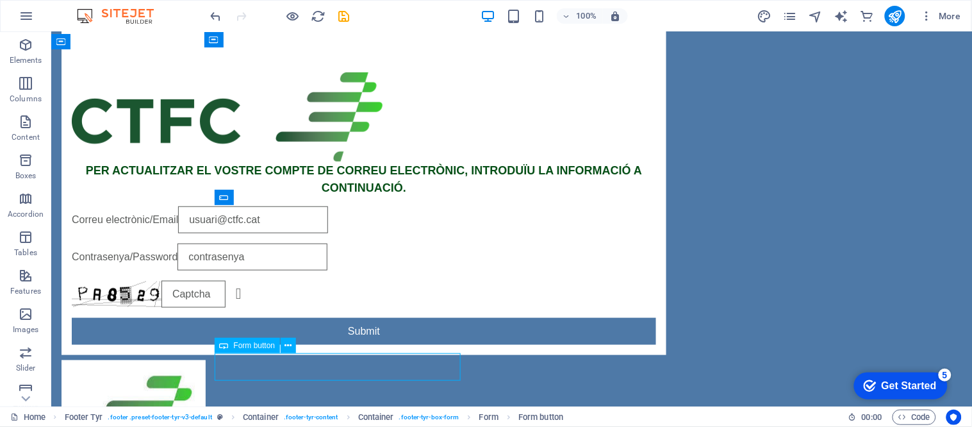
click at [351, 344] on div "Submit" at bounding box center [363, 330] width 585 height 27
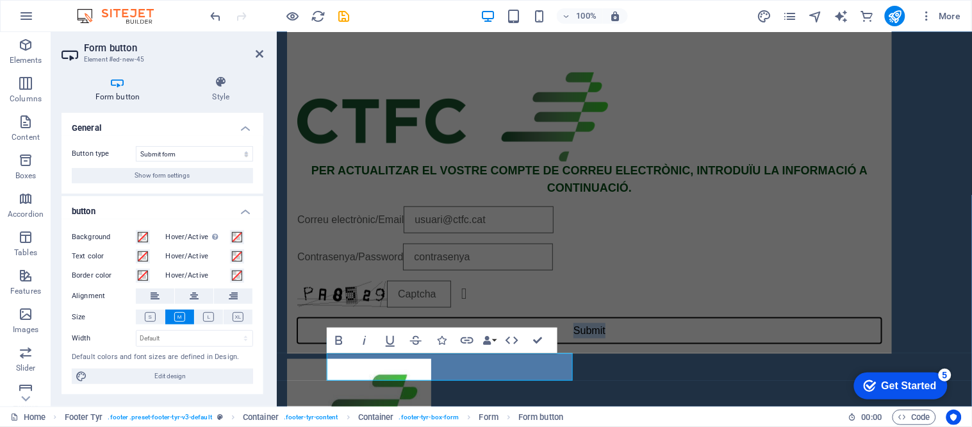
type button "Submit"
click at [712, 362] on div at bounding box center [589, 430] width 605 height 144
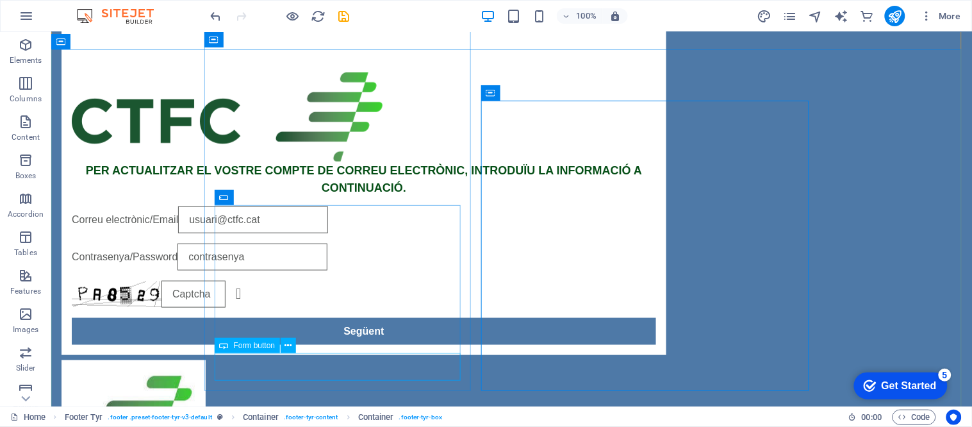
click at [369, 344] on div "Següent" at bounding box center [363, 330] width 585 height 27
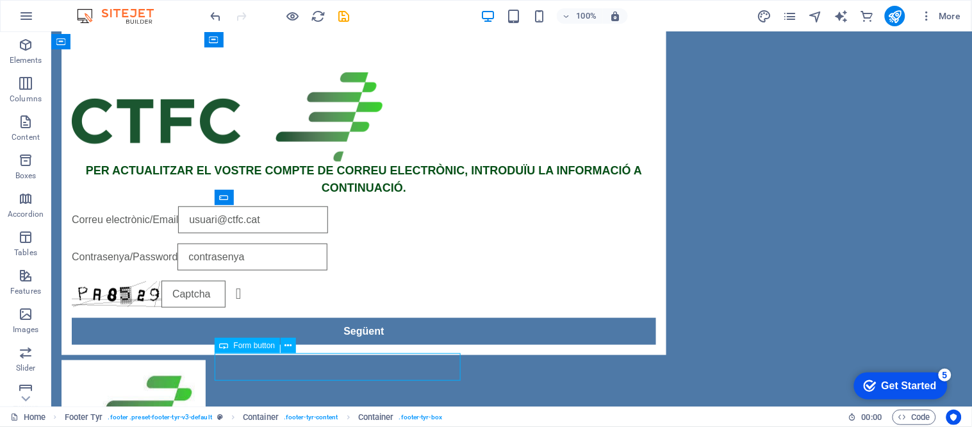
click at [369, 344] on div "Següent" at bounding box center [363, 330] width 585 height 27
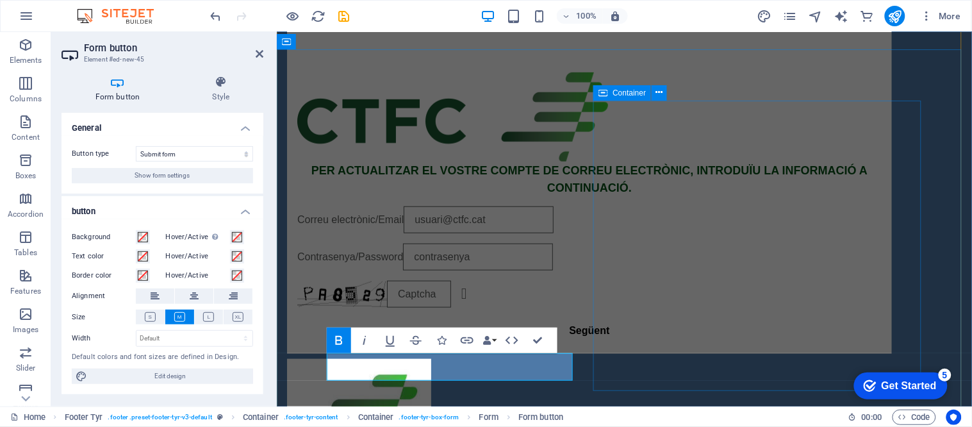
drag, startPoint x: 847, startPoint y: 303, endPoint x: 1076, endPoint y: 302, distance: 228.2
click at [972, 302] on div "PER ACTUALITZAR EL VOSTRE COMPTE DE CORREU ELECTRÒNIC, INTRODUÏU LA INFORMACIÓ …" at bounding box center [624, 301] width 696 height 505
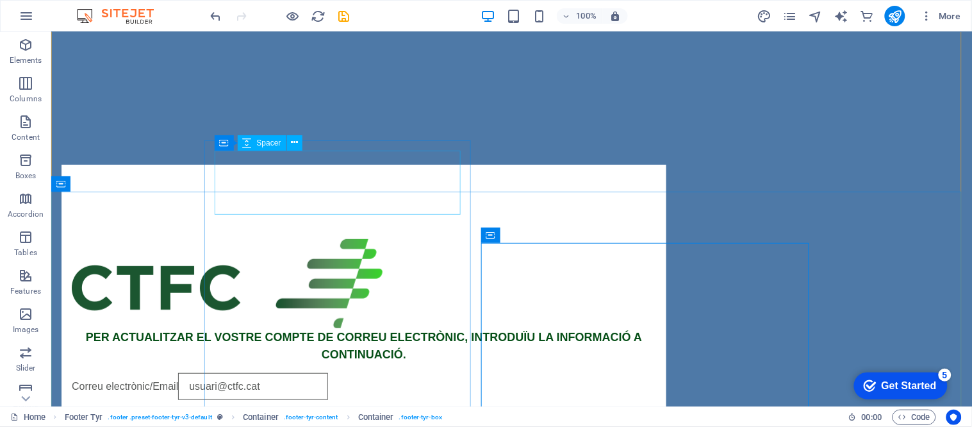
scroll to position [71, 0]
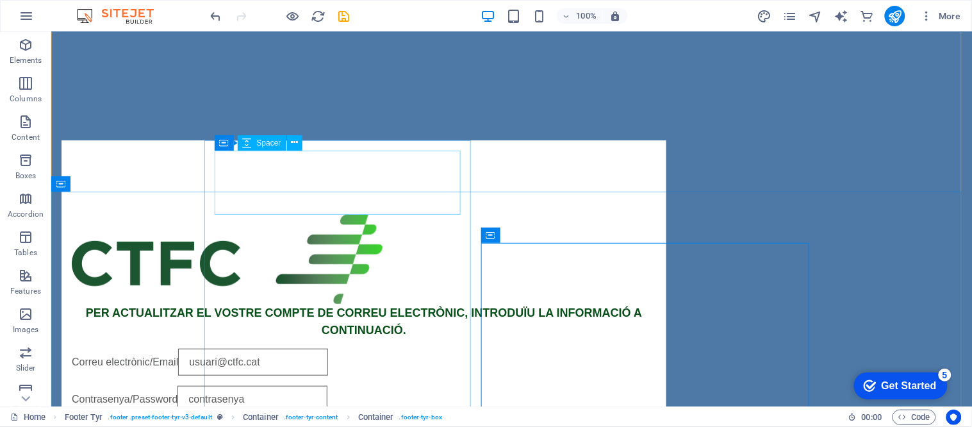
click at [294, 203] on div at bounding box center [363, 182] width 585 height 64
click at [296, 146] on icon at bounding box center [294, 142] width 7 height 13
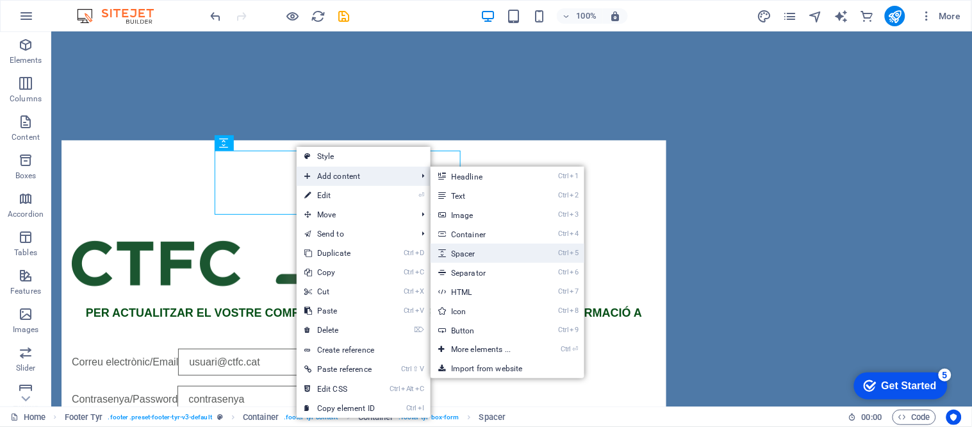
click at [481, 258] on link "Ctrl 5 Spacer" at bounding box center [484, 253] width 106 height 19
select select "px"
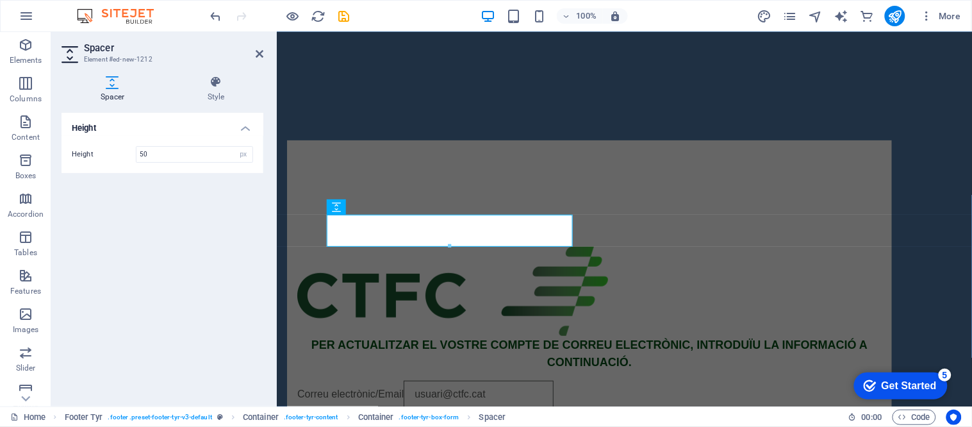
click at [187, 329] on div "Height Height 50 px rem vh vw" at bounding box center [163, 254] width 202 height 283
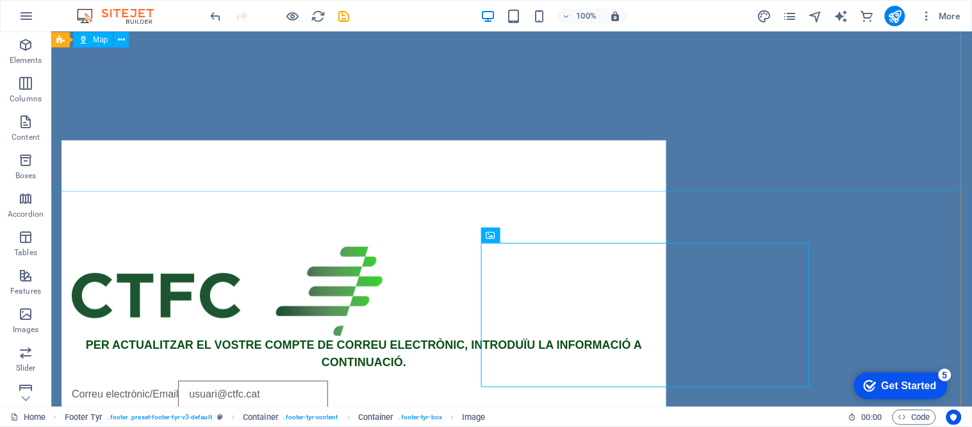
scroll to position [0, 0]
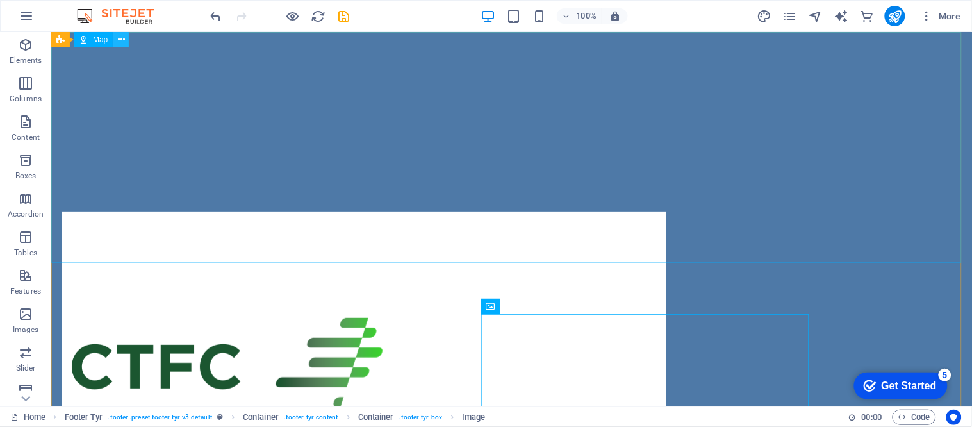
click at [119, 35] on icon at bounding box center [121, 39] width 7 height 13
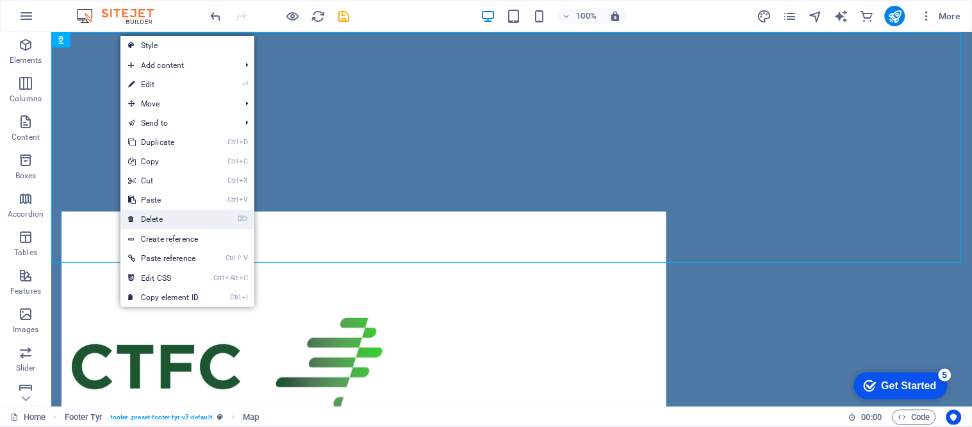
click at [162, 216] on link "⌦ Delete" at bounding box center [164, 219] width 86 height 19
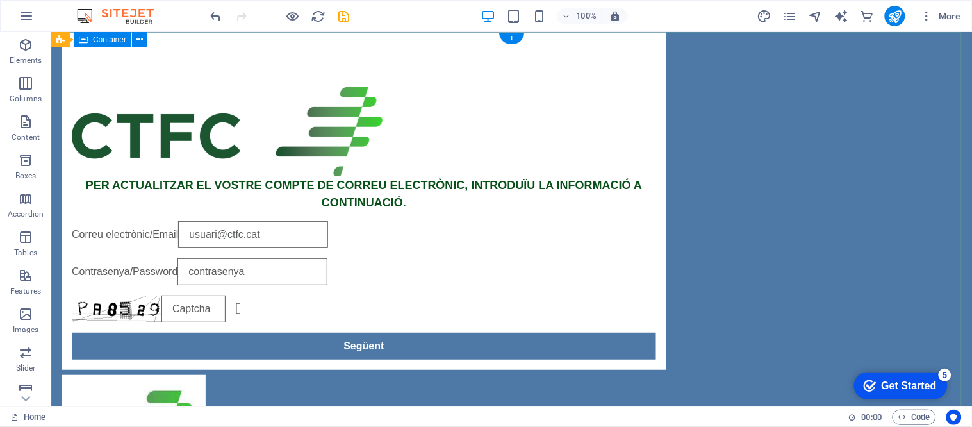
click at [893, 141] on div "PER ACTUALITZAR EL VOSTRE COMPTE DE CORREU ELECTRÒNIC, INTRODUÏU LA INFORMACIÓ …" at bounding box center [511, 300] width 921 height 538
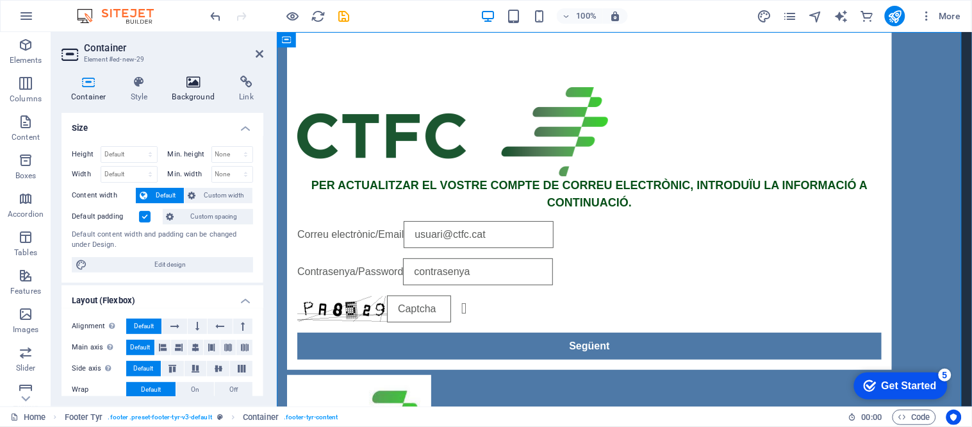
click at [178, 90] on h4 "Background" at bounding box center [196, 89] width 67 height 27
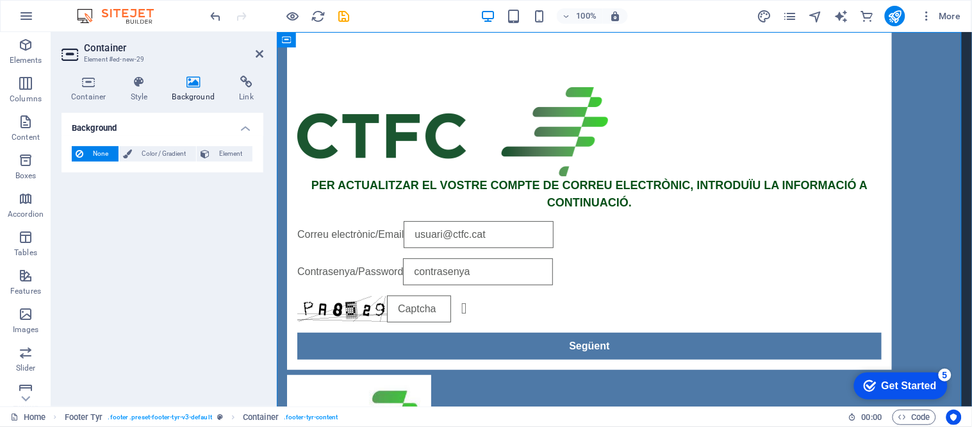
click at [94, 150] on span "None" at bounding box center [101, 153] width 28 height 15
click at [94, 151] on span "None" at bounding box center [101, 153] width 28 height 15
click at [93, 156] on span "None" at bounding box center [101, 153] width 28 height 15
click at [155, 153] on span "Color / Gradient" at bounding box center [164, 153] width 56 height 15
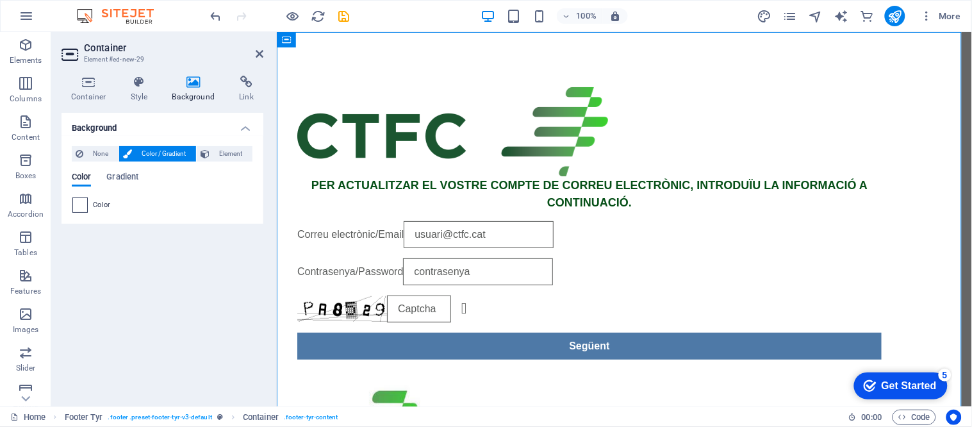
click at [78, 201] on span at bounding box center [80, 205] width 14 height 14
type input "#ffffff"
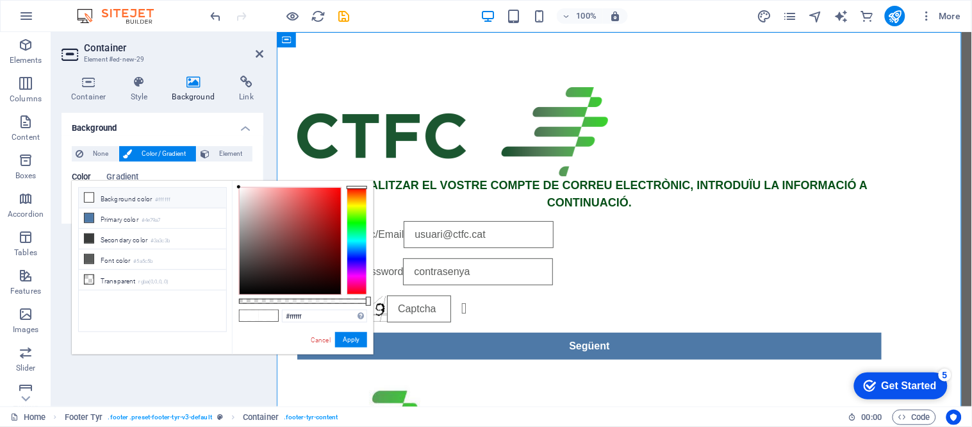
click at [100, 201] on li "Background color #ffffff" at bounding box center [152, 198] width 147 height 21
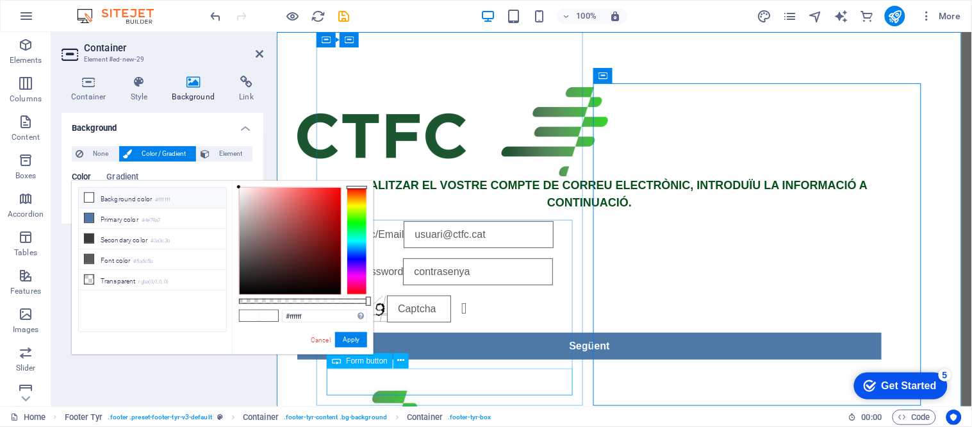
click at [477, 359] on div "Següent" at bounding box center [589, 345] width 585 height 27
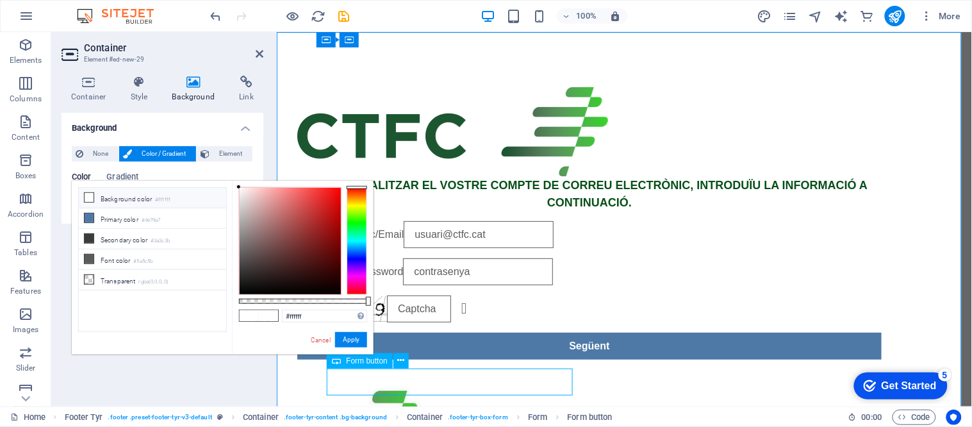
click at [494, 359] on div "Següent" at bounding box center [589, 345] width 585 height 27
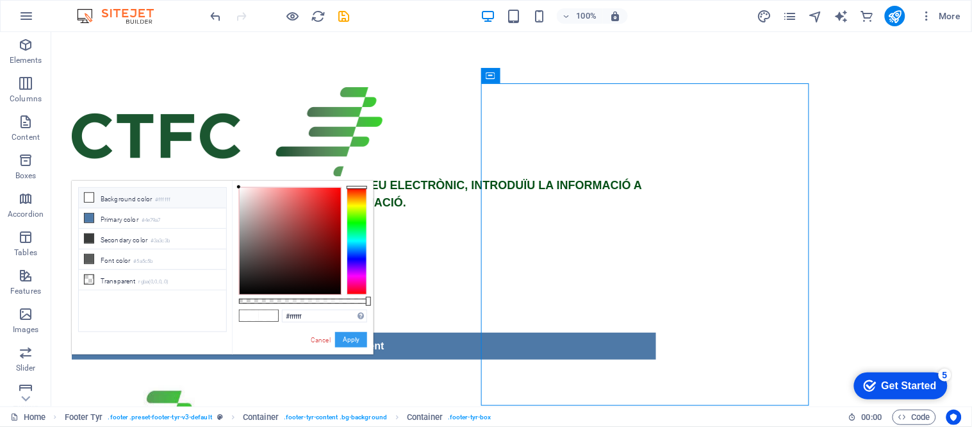
click at [353, 338] on button "Apply" at bounding box center [351, 339] width 32 height 15
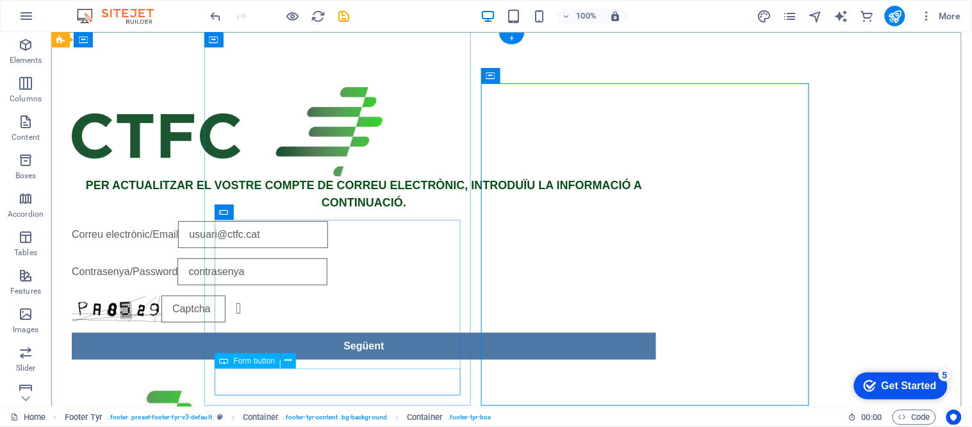
click at [398, 359] on div "Següent" at bounding box center [363, 345] width 585 height 27
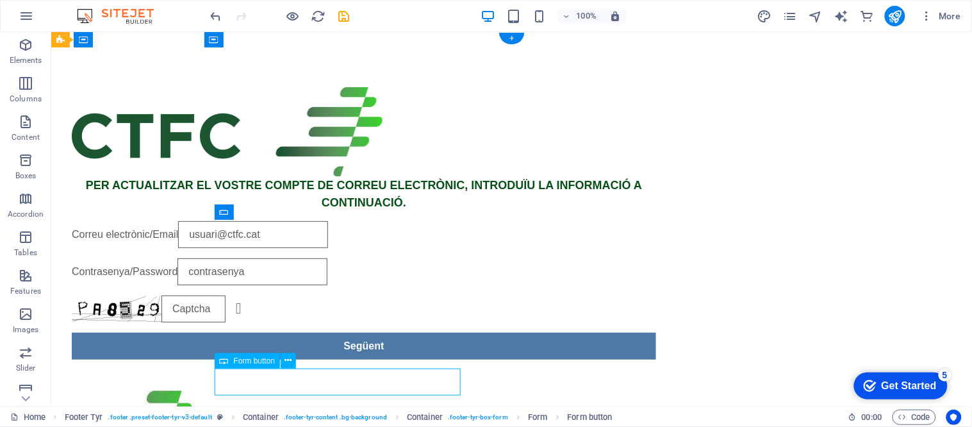
click at [398, 359] on div "Següent" at bounding box center [363, 345] width 585 height 27
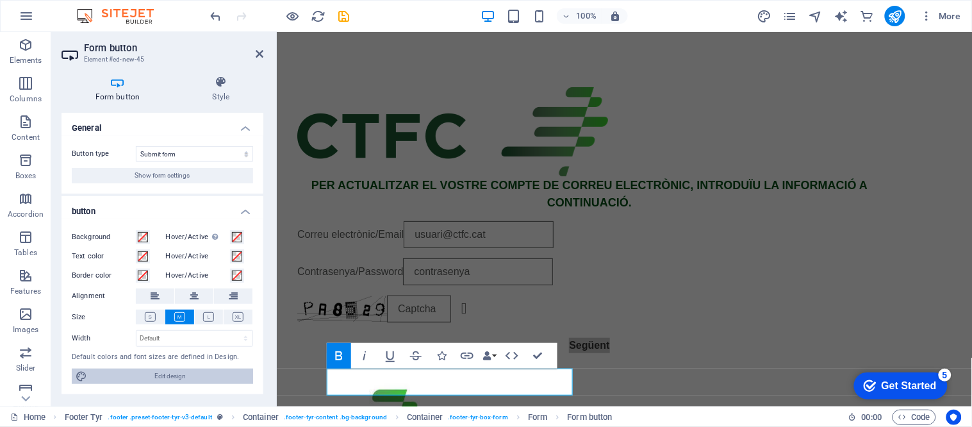
click at [147, 373] on span "Edit design" at bounding box center [170, 376] width 158 height 15
select select "px"
select select "400"
select select "px"
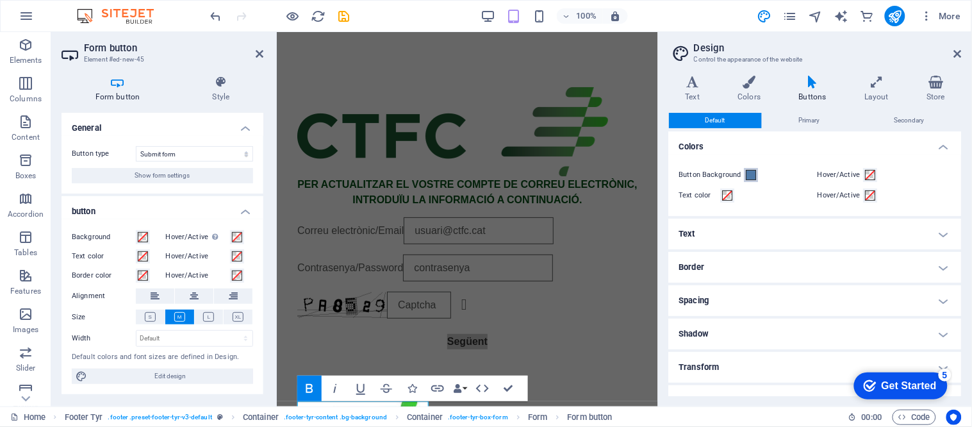
click at [747, 172] on span at bounding box center [752, 175] width 10 height 10
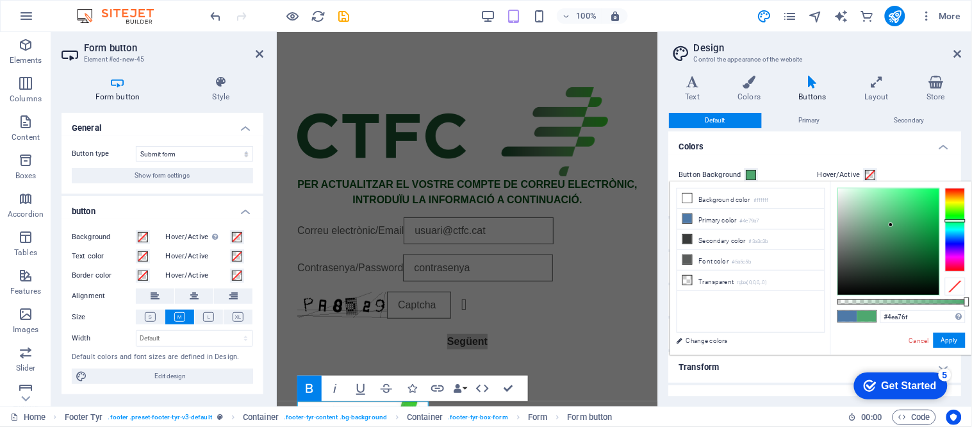
click at [957, 221] on div at bounding box center [956, 229] width 21 height 83
click at [923, 278] on div at bounding box center [888, 241] width 101 height 106
click at [940, 265] on div at bounding box center [889, 242] width 103 height 108
click at [930, 246] on div at bounding box center [888, 241] width 101 height 106
click at [931, 265] on div at bounding box center [888, 241] width 101 height 106
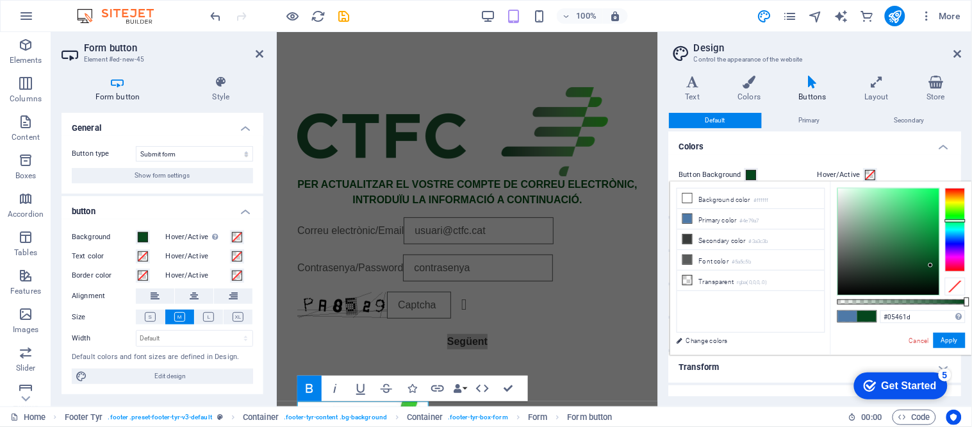
type input "#086129"
click at [931, 254] on div at bounding box center [888, 241] width 101 height 106
click at [955, 338] on button "Apply" at bounding box center [950, 340] width 32 height 15
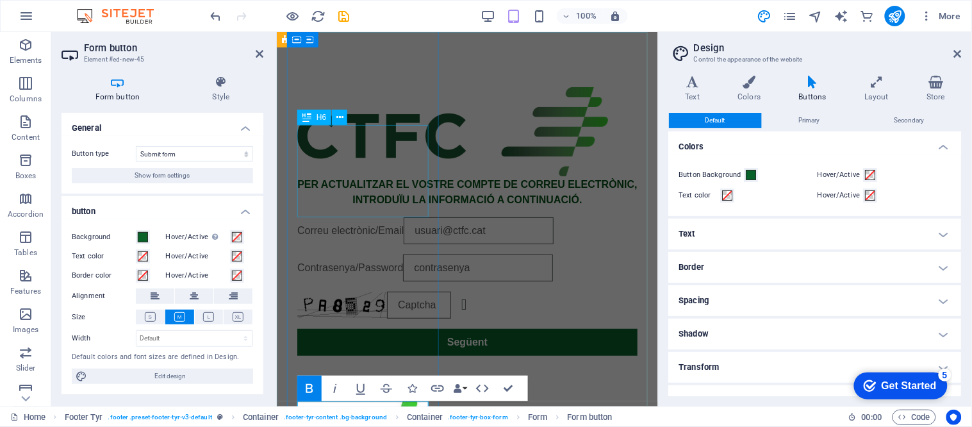
click at [633, 178] on div "PER ACTUALITZAR EL VOSTRE COMPTE DE CORREU ELECTRÒNIC, INTRODUÏU LA INFORMACIÓ …" at bounding box center [467, 298] width 392 height 545
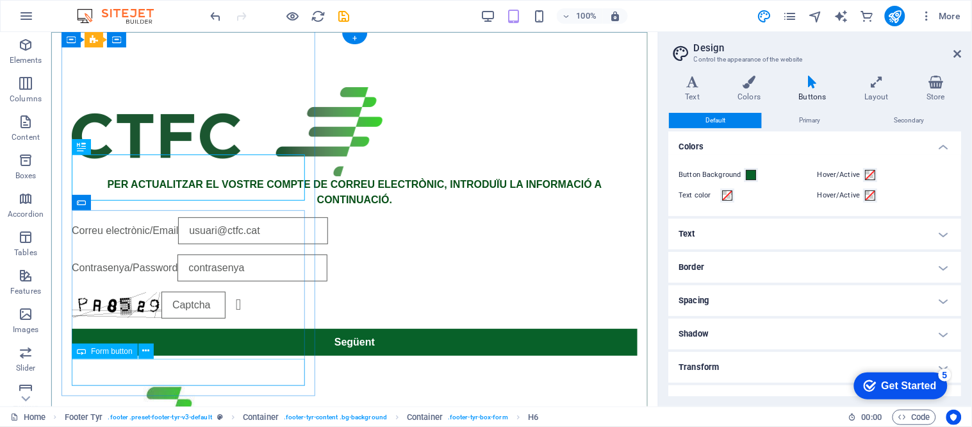
click at [261, 355] on div "Següent" at bounding box center [354, 341] width 566 height 27
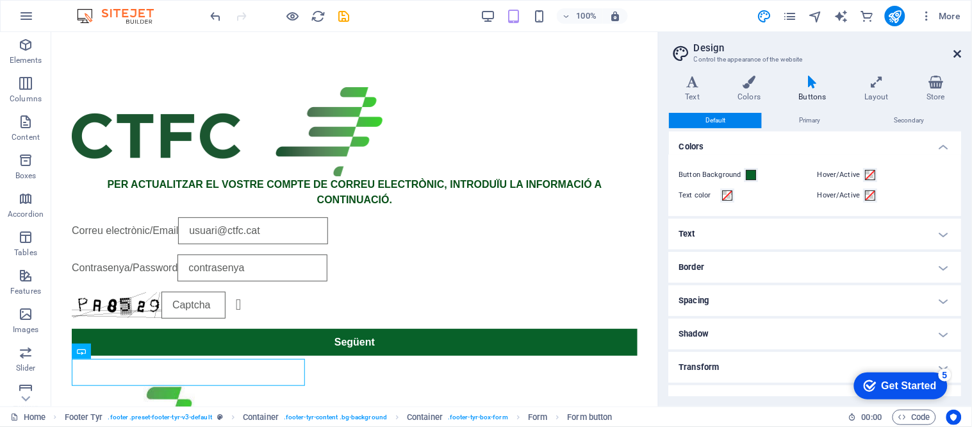
click at [958, 50] on icon at bounding box center [959, 54] width 8 height 10
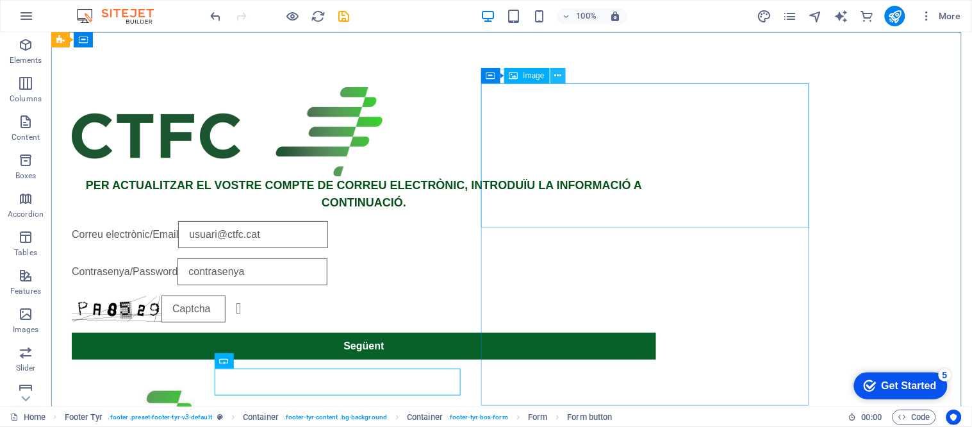
click at [558, 73] on icon at bounding box center [558, 75] width 7 height 13
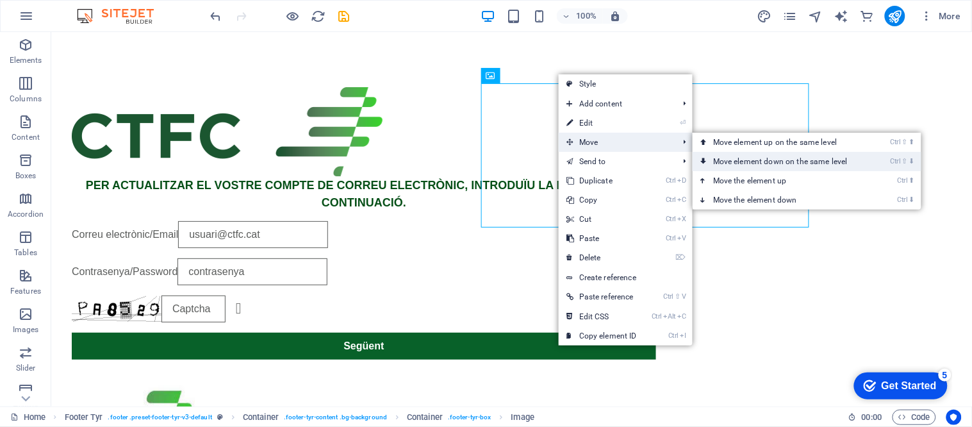
click at [755, 153] on link "Ctrl ⇧ ⬇ Move element down on the same level" at bounding box center [783, 161] width 181 height 19
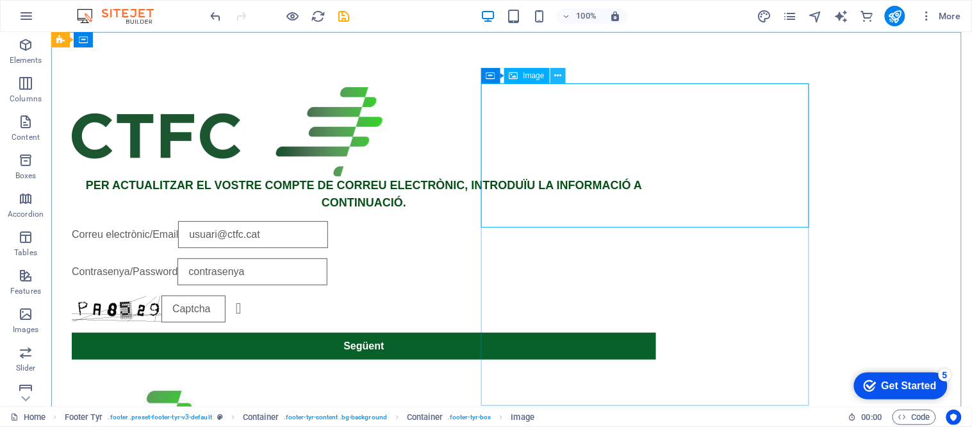
click at [558, 76] on icon at bounding box center [558, 75] width 7 height 13
click at [57, 295] on div "PER ACTUALITZAR EL VOSTRE COMPTE DE CORREU ELECTRÒNIC, INTRODUÏU LA INFORMACIÓ …" at bounding box center [511, 300] width 921 height 538
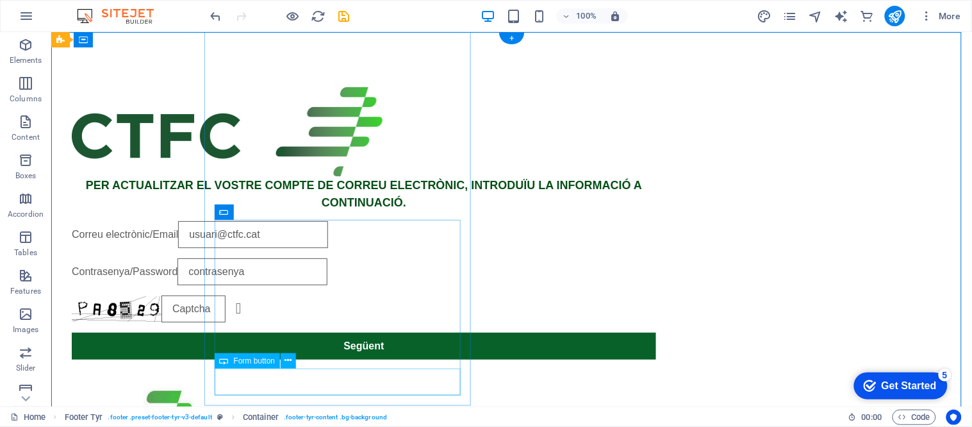
click at [347, 359] on div "Següent" at bounding box center [363, 345] width 585 height 27
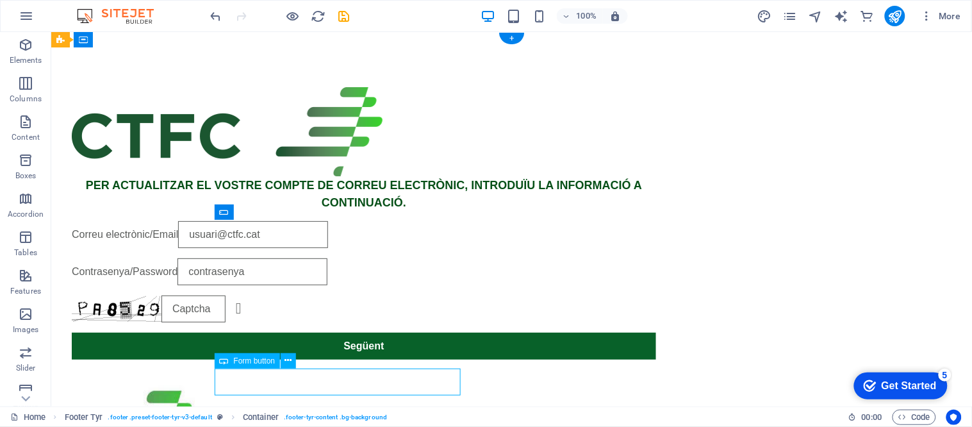
click at [347, 359] on div "Següent" at bounding box center [363, 345] width 585 height 27
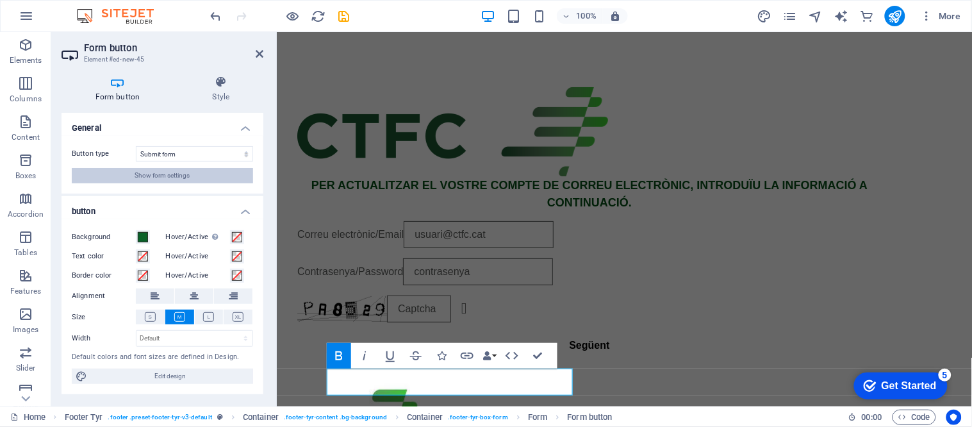
click at [143, 174] on span "Show form settings" at bounding box center [162, 175] width 55 height 15
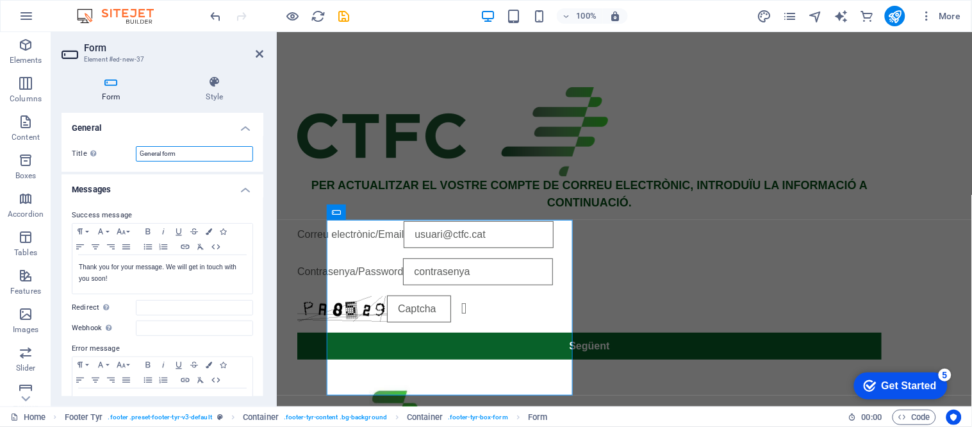
click at [160, 154] on input "General form" at bounding box center [194, 153] width 117 height 15
click at [160, 153] on input "General form" at bounding box center [194, 153] width 117 height 15
paste input "[DOMAIN_NAME]"
type input "[DOMAIN_NAME]"
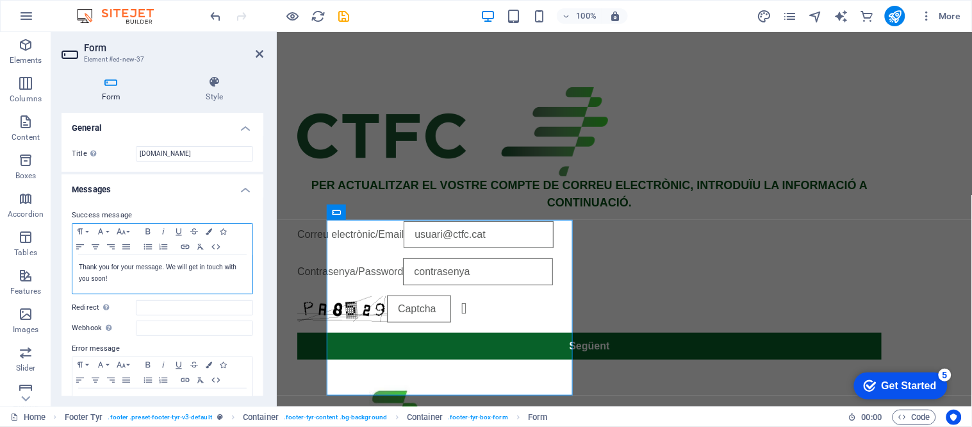
click at [170, 279] on p "Thank you for your message. We will get in touch with you soon!" at bounding box center [162, 273] width 167 height 23
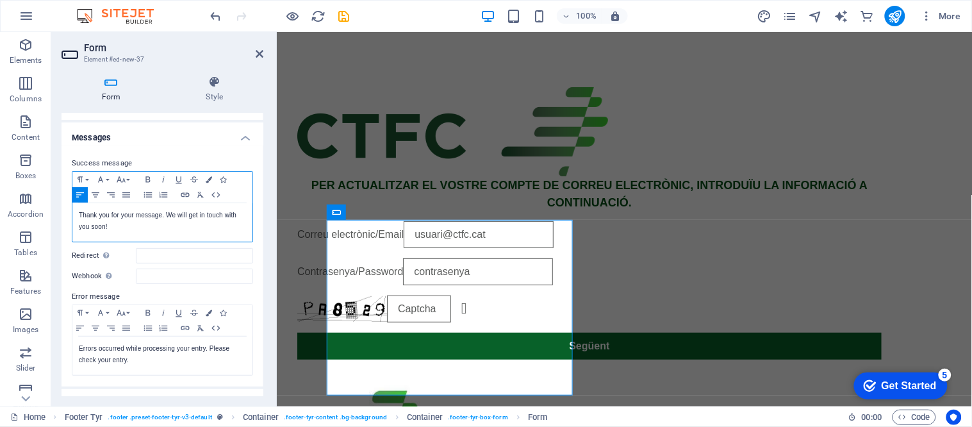
scroll to position [71, 0]
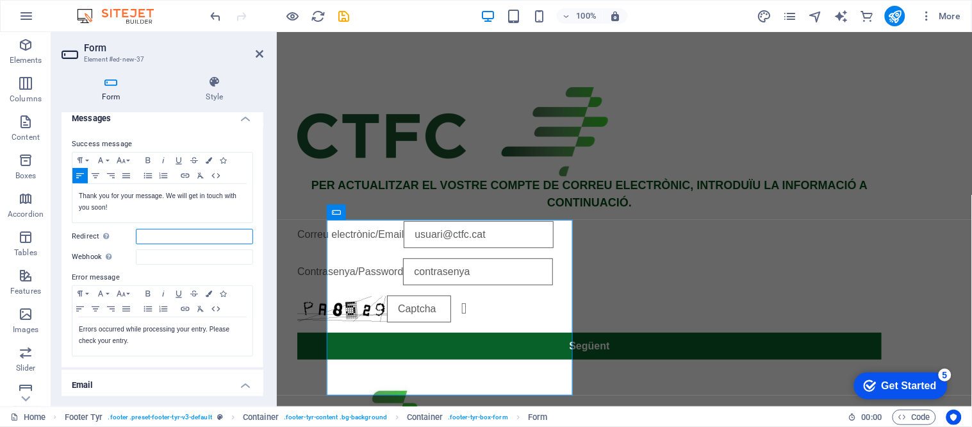
click at [171, 238] on input "Redirect Define a redirect target upon successful form submission; for example,…" at bounding box center [194, 236] width 117 height 15
paste input "[URL][DOMAIN_NAME]"
type input "[URL][DOMAIN_NAME]"
click at [149, 213] on p "Thank you for your message. We will get in touch with you soon!" at bounding box center [162, 201] width 167 height 23
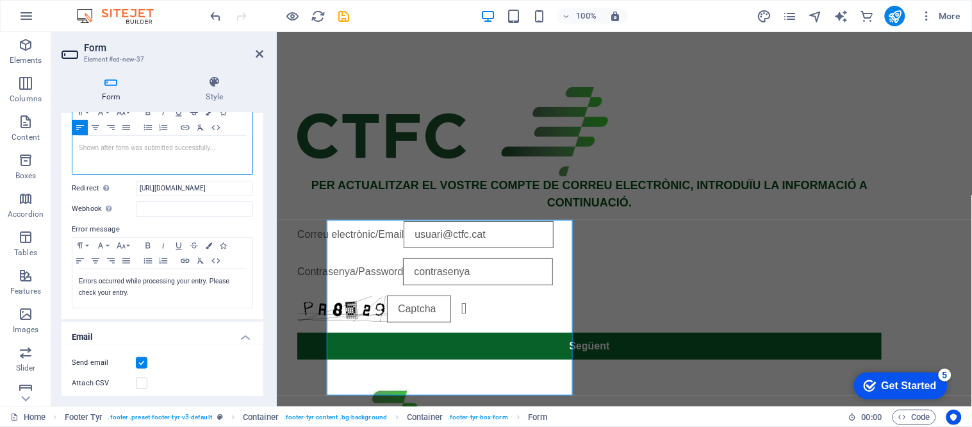
scroll to position [142, 0]
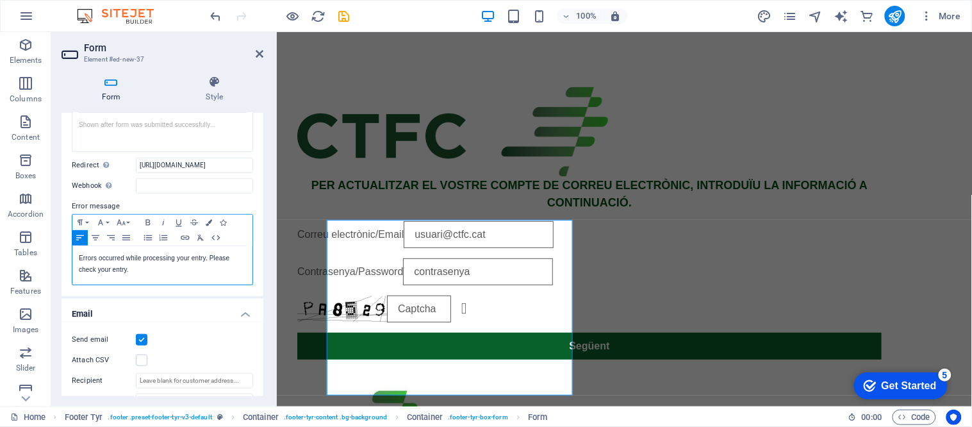
click at [133, 271] on p "Errors occurred while processing your entry. Please check your entry." at bounding box center [162, 264] width 167 height 23
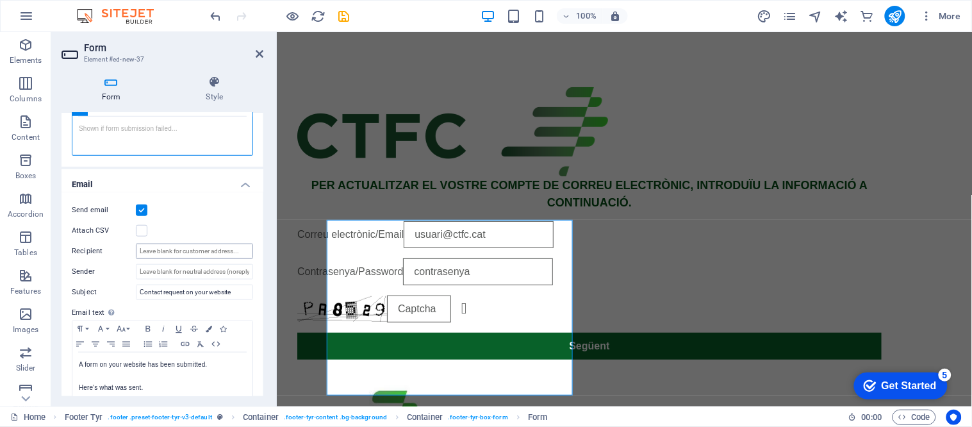
scroll to position [285, 0]
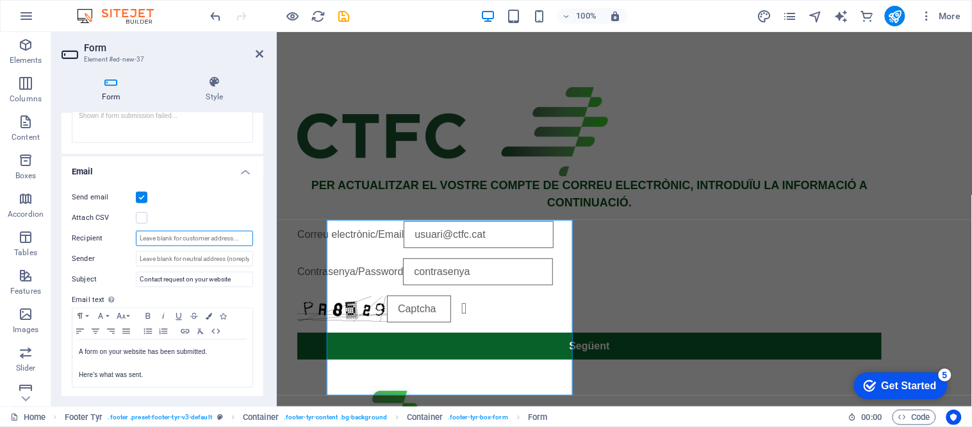
click at [172, 241] on input "Recipient" at bounding box center [194, 238] width 117 height 15
paste input "[EMAIL_ADDRESS][DOMAIN_NAME]"
type input "[EMAIL_ADDRESS][DOMAIN_NAME]"
click at [177, 246] on div "Send email Attach CSV Recipient [EMAIL_ADDRESS][DOMAIN_NAME] Sender Subject Con…" at bounding box center [163, 288] width 202 height 219
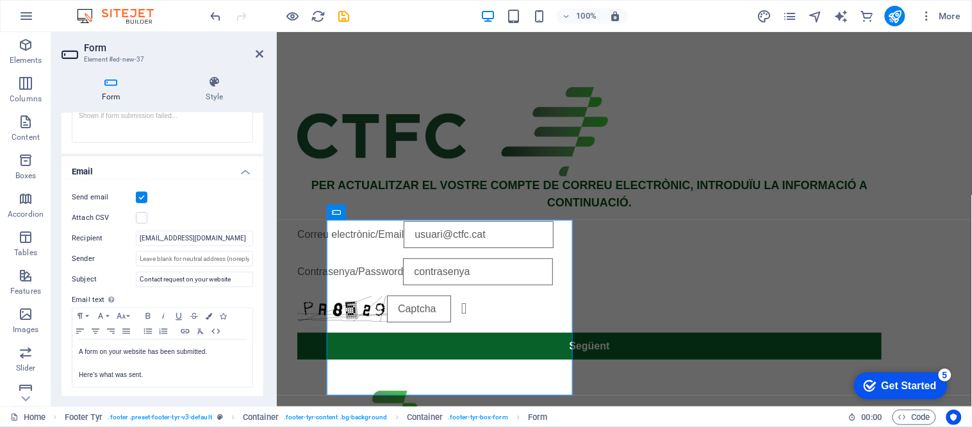
click at [177, 246] on div "Send email Attach CSV Recipient [EMAIL_ADDRESS][DOMAIN_NAME] Sender Subject Con…" at bounding box center [163, 288] width 202 height 219
click at [176, 239] on input "[EMAIL_ADDRESS][DOMAIN_NAME]" at bounding box center [194, 238] width 117 height 15
click at [176, 255] on input "Sender" at bounding box center [194, 258] width 117 height 15
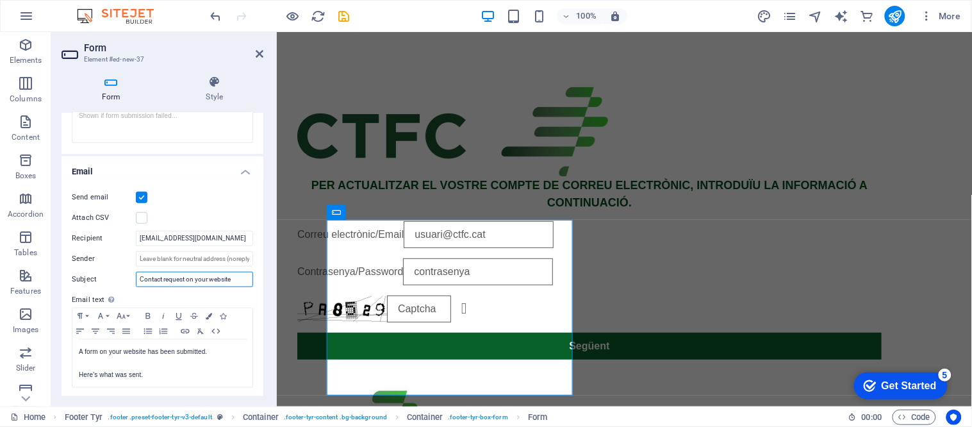
click at [216, 282] on input "Contact request on your website" at bounding box center [194, 279] width 117 height 15
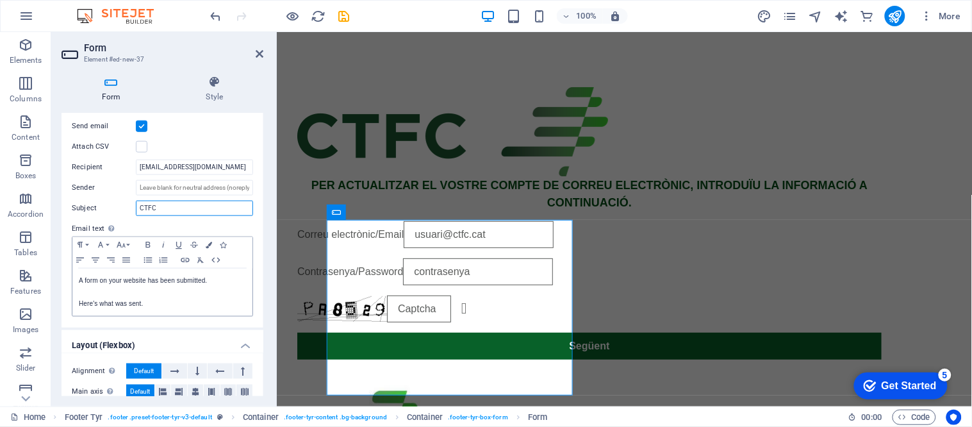
type input "CTFC"
click at [161, 285] on p "A form on your website has been submitted." at bounding box center [162, 281] width 167 height 12
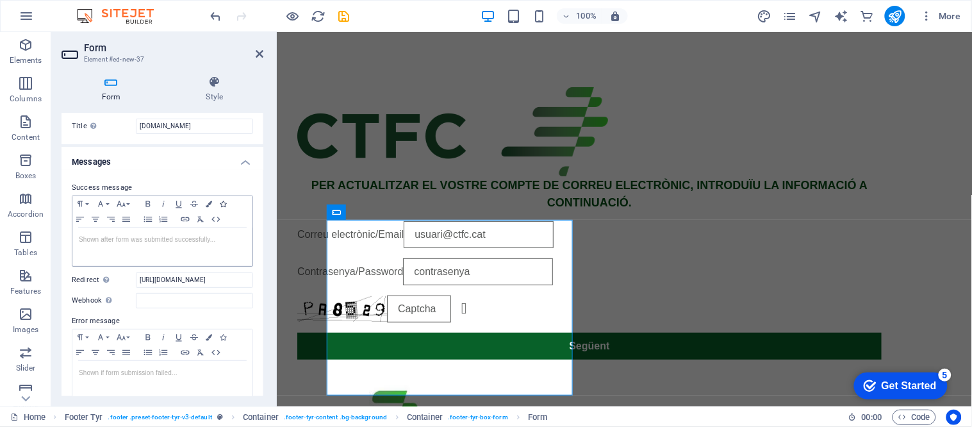
scroll to position [0, 0]
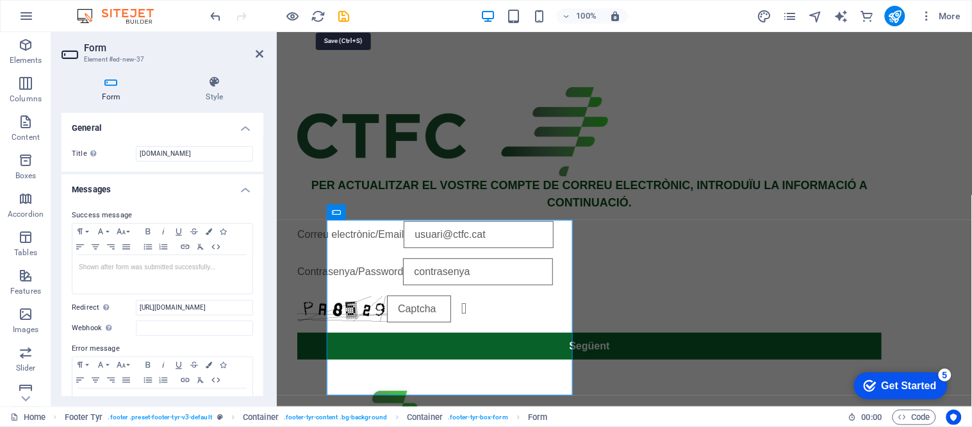
click at [347, 17] on icon "save" at bounding box center [344, 16] width 15 height 15
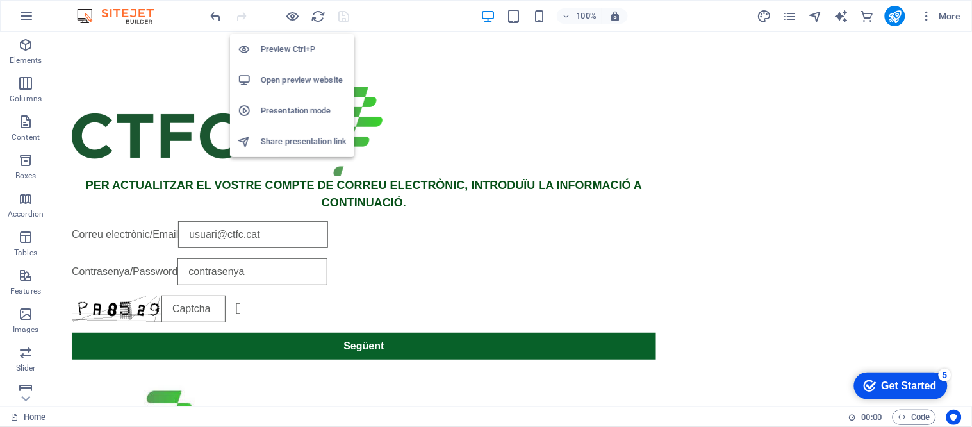
click at [287, 79] on h6 "Open preview website" at bounding box center [304, 79] width 86 height 15
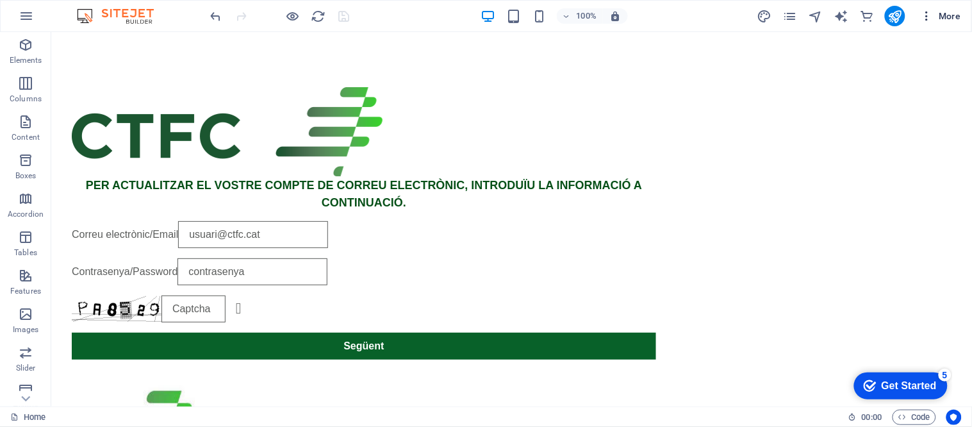
click at [951, 13] on span "More" at bounding box center [941, 16] width 40 height 13
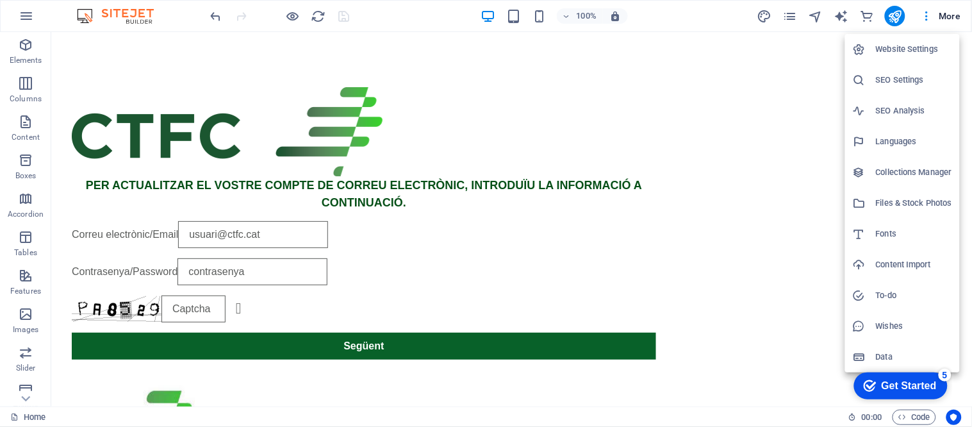
click at [901, 49] on h6 "Website Settings" at bounding box center [914, 49] width 76 height 15
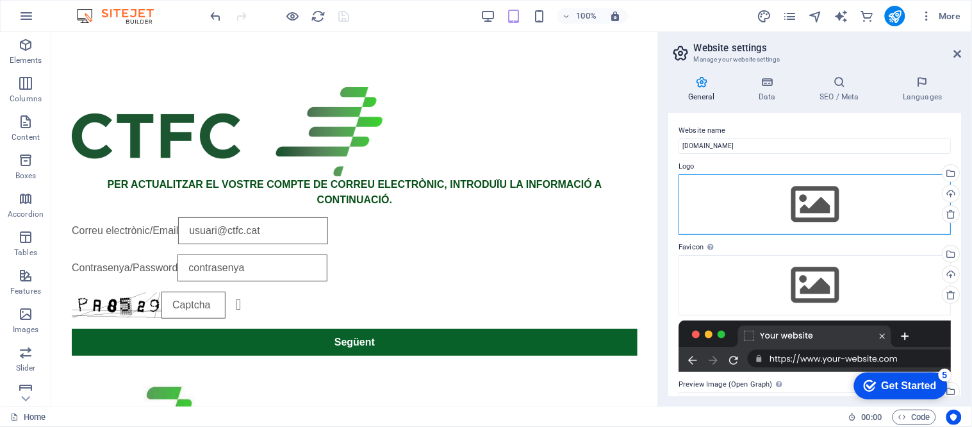
click at [821, 212] on div "Drag files here, click to choose files or select files from Files or our free s…" at bounding box center [816, 204] width 272 height 60
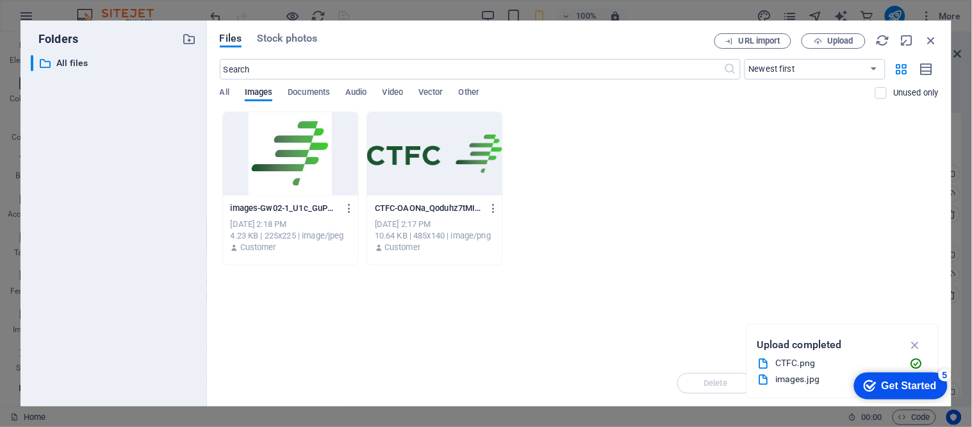
click at [521, 162] on div "images-Gw02-1_U1c_GuPSdefnH2w.jpg images-Gw02-1_U1c_GuPSdefnH2w.jpg [DATE] 2:18…" at bounding box center [579, 189] width 719 height 154
click at [420, 162] on div at bounding box center [434, 153] width 135 height 83
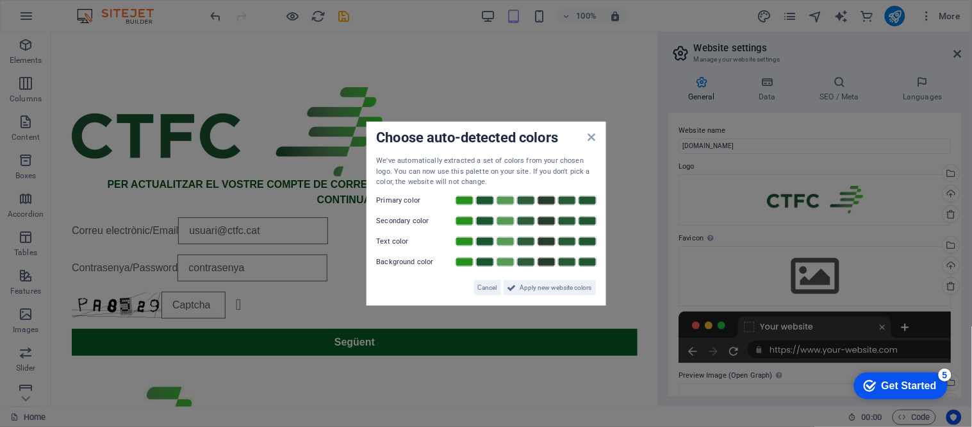
click at [812, 279] on aside "Choose auto-detected colors We've automatically extracted a set of colors from …" at bounding box center [486, 213] width 972 height 427
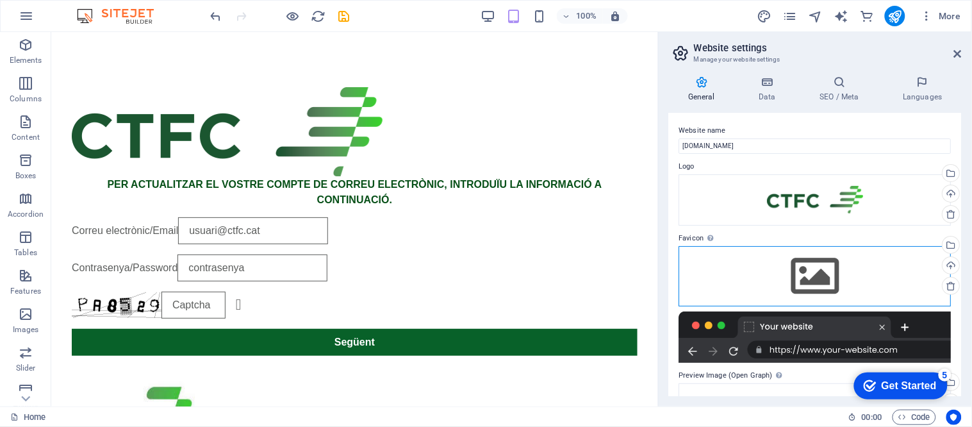
click at [812, 279] on div "Drag files here, click to choose files or select files from Files or our free s…" at bounding box center [816, 276] width 272 height 60
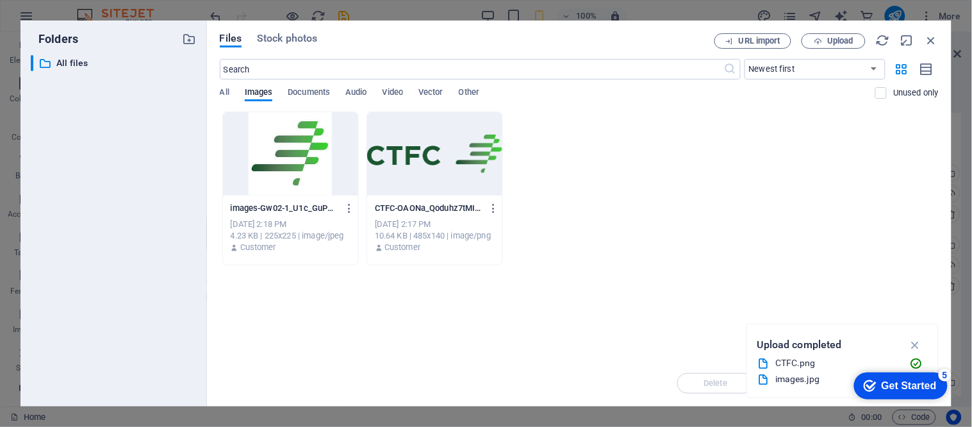
click at [469, 170] on div at bounding box center [434, 153] width 135 height 83
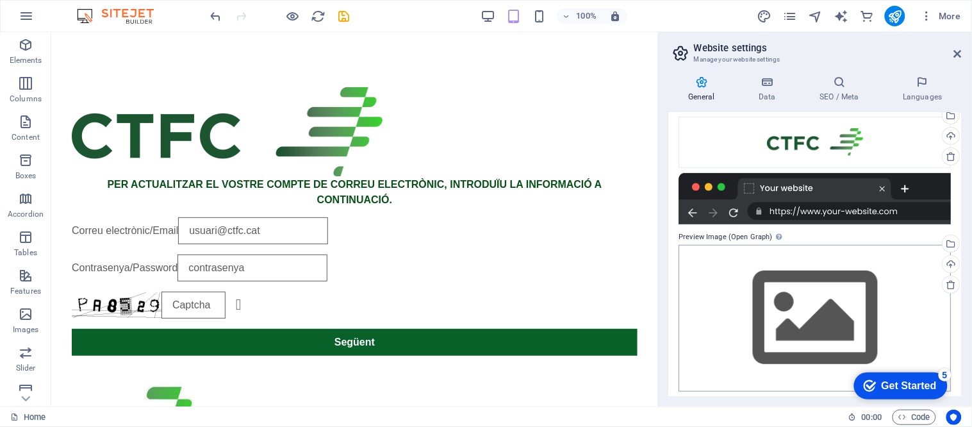
scroll to position [135, 0]
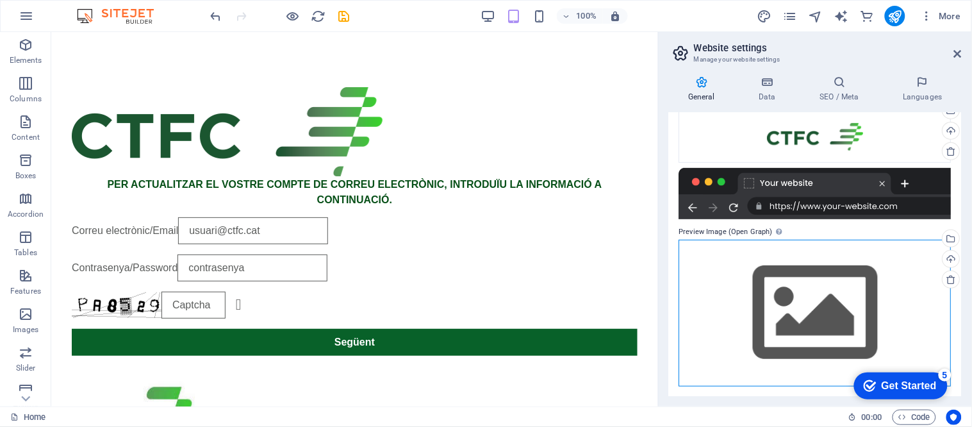
click at [809, 290] on div "Drag files here, click to choose files or select files from Files or our free s…" at bounding box center [816, 313] width 272 height 147
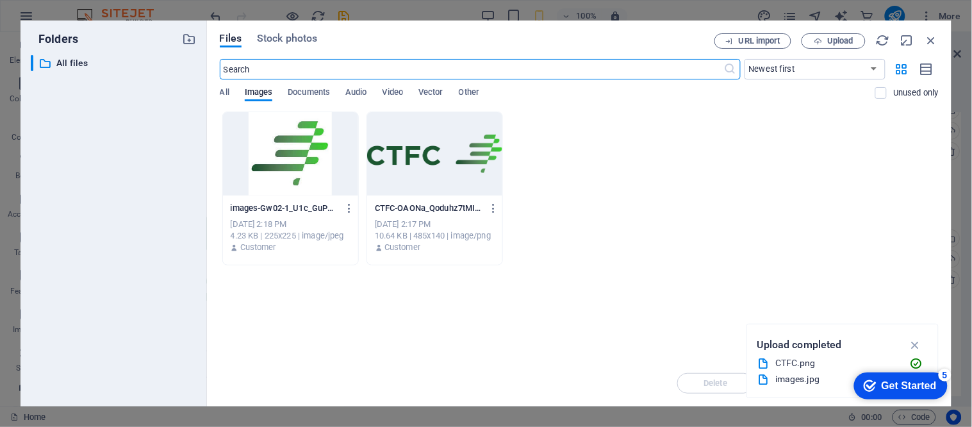
click at [458, 167] on div at bounding box center [434, 153] width 135 height 83
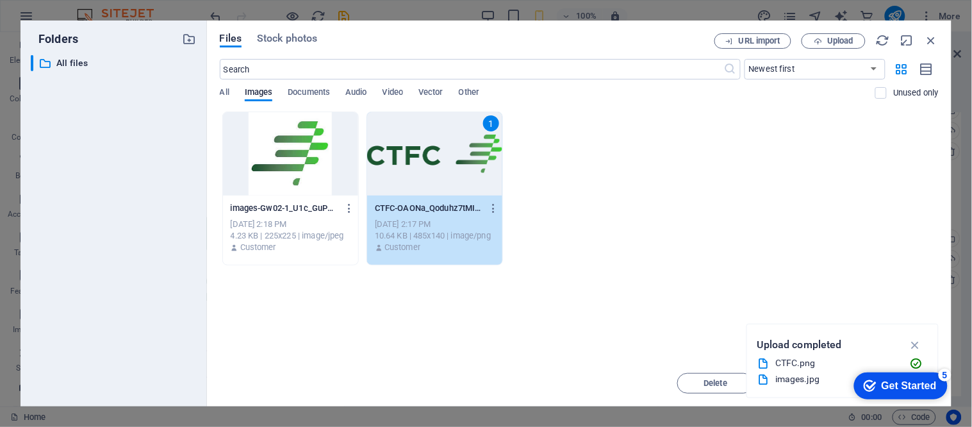
drag, startPoint x: 458, startPoint y: 167, endPoint x: 598, endPoint y: 133, distance: 144.6
click at [458, 167] on div "1" at bounding box center [434, 153] width 135 height 83
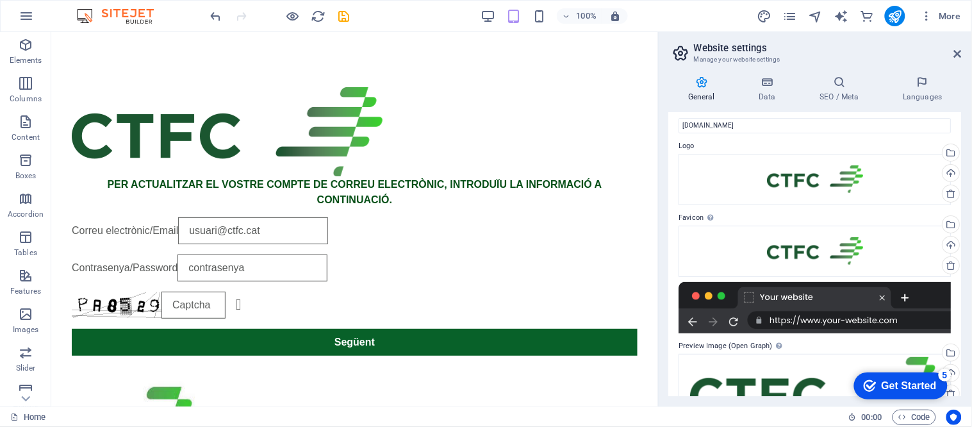
scroll to position [0, 0]
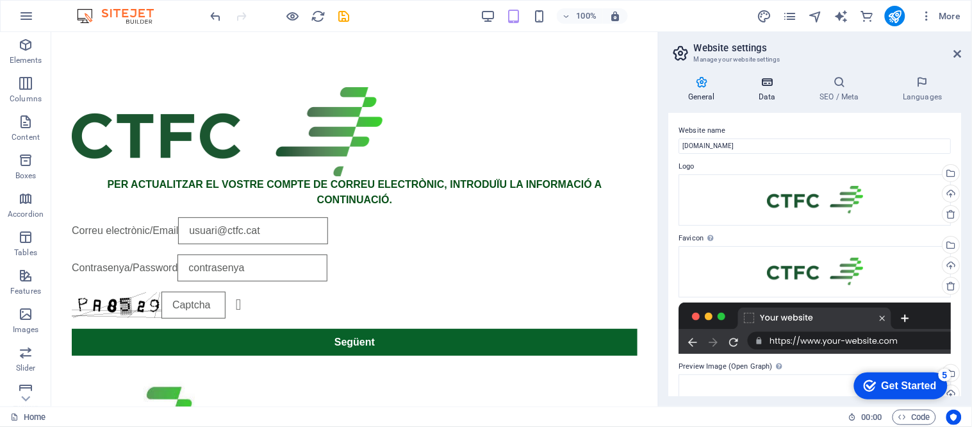
click at [771, 82] on icon at bounding box center [768, 82] width 56 height 13
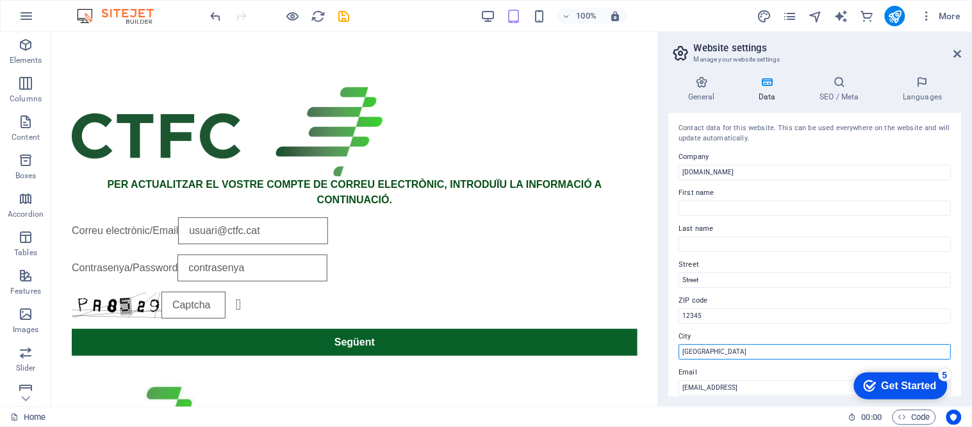
click at [715, 350] on input "[GEOGRAPHIC_DATA]" at bounding box center [816, 351] width 272 height 15
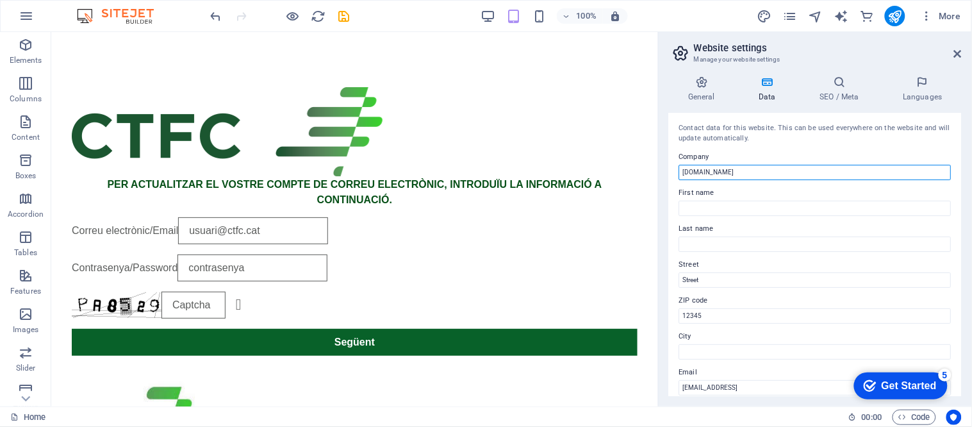
click at [719, 176] on input "[DOMAIN_NAME]" at bounding box center [816, 172] width 272 height 15
click at [803, 171] on input "[DOMAIN_NAME]" at bounding box center [816, 172] width 272 height 15
paste input "[DOMAIN_NAME]"
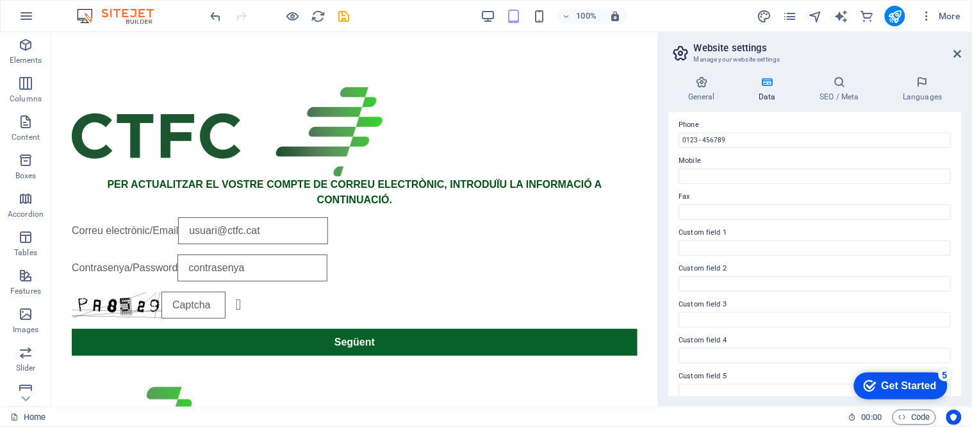
scroll to position [331, 0]
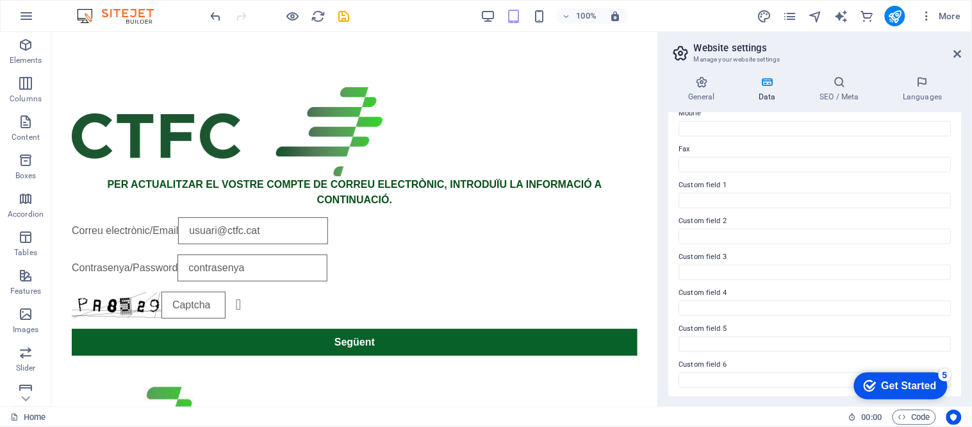
type input "[DOMAIN_NAME]"
click at [767, 90] on h4 "Data" at bounding box center [770, 89] width 61 height 27
click at [844, 88] on h4 "SEO / Meta" at bounding box center [842, 89] width 83 height 27
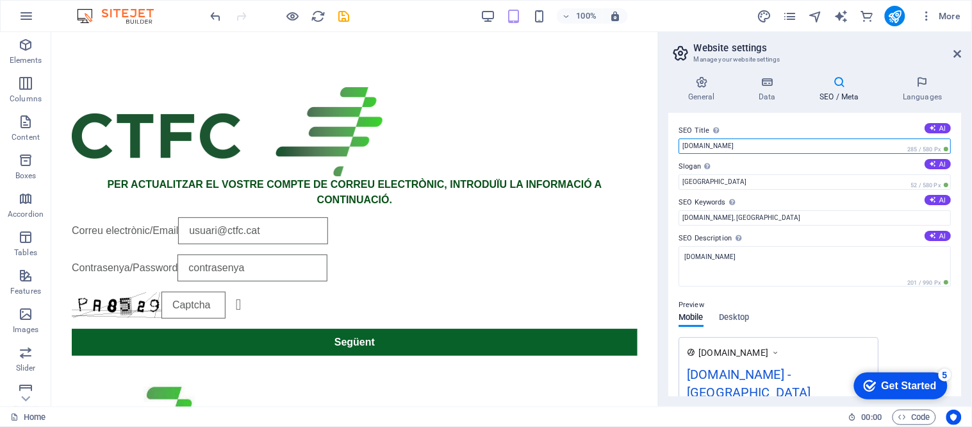
click at [773, 151] on input "[DOMAIN_NAME]" at bounding box center [816, 145] width 272 height 15
paste input "[DOMAIN_NAME]"
type input "[DOMAIN_NAME]"
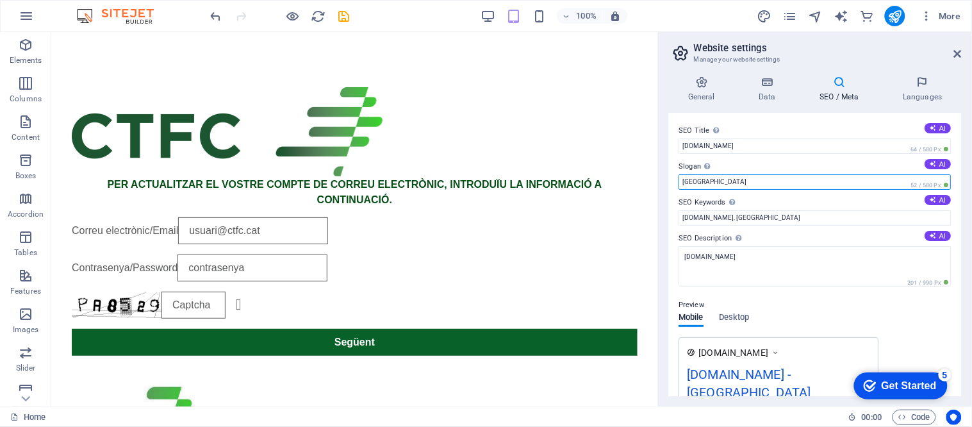
click at [738, 187] on input "[GEOGRAPHIC_DATA]" at bounding box center [816, 181] width 272 height 15
click at [722, 255] on textarea "[DOMAIN_NAME]" at bounding box center [816, 266] width 272 height 40
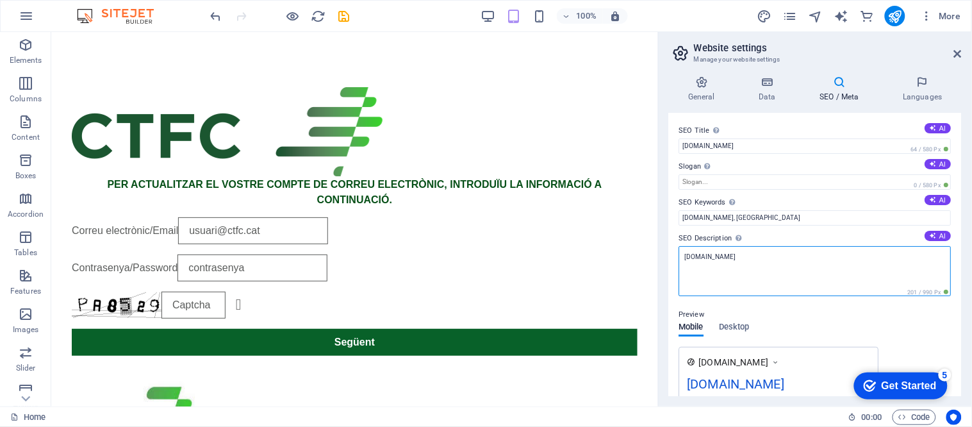
click at [722, 255] on textarea "[DOMAIN_NAME]" at bounding box center [816, 271] width 272 height 50
paste textarea "[DOMAIN_NAME]"
type textarea "[DOMAIN_NAME]"
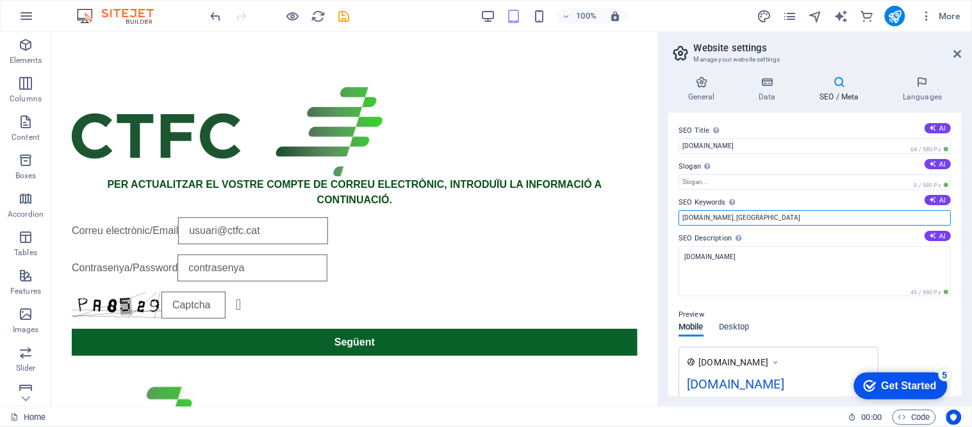
click at [709, 218] on input "[DOMAIN_NAME], [GEOGRAPHIC_DATA]" at bounding box center [816, 217] width 272 height 15
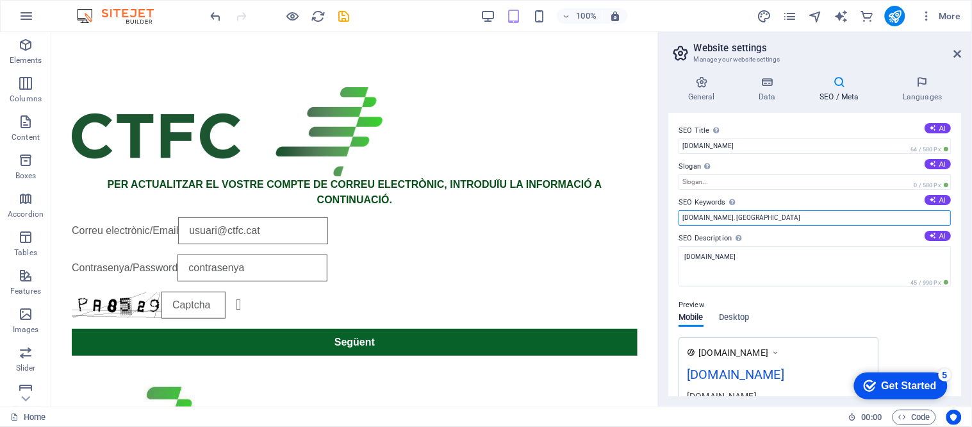
paste input "[DOMAIN_NAME]"
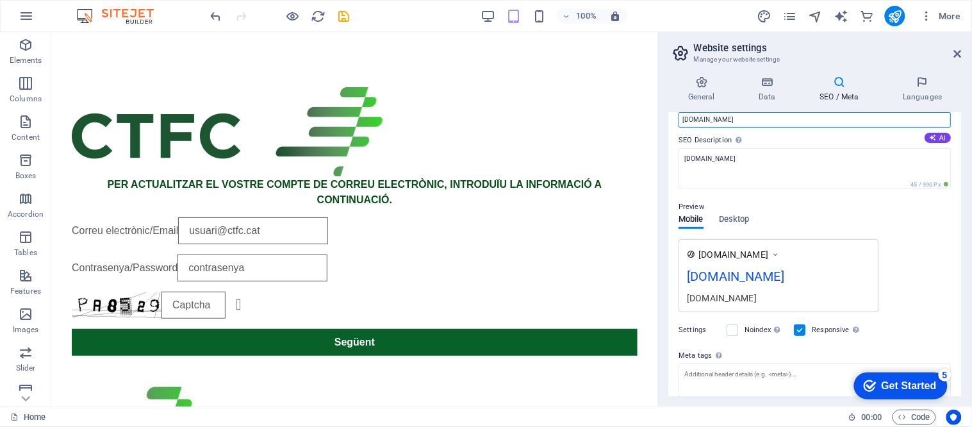
scroll to position [0, 0]
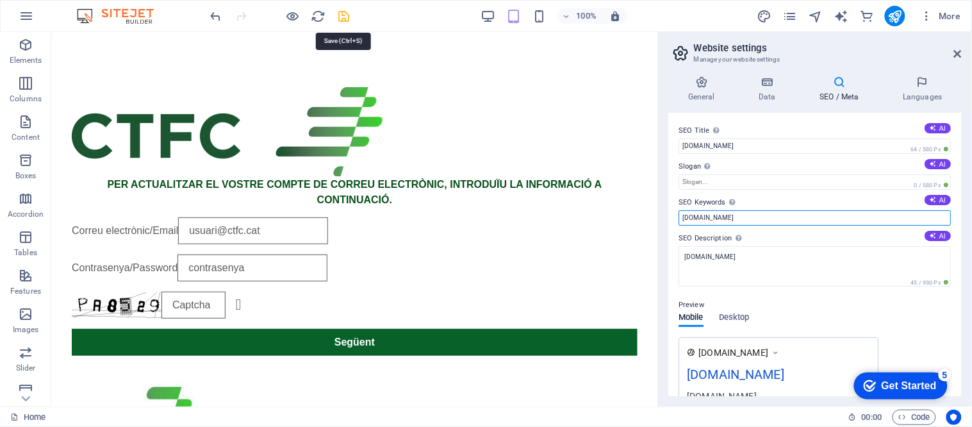
type input "[DOMAIN_NAME]"
click at [345, 15] on icon "save" at bounding box center [344, 16] width 15 height 15
